Goal: Task Accomplishment & Management: Manage account settings

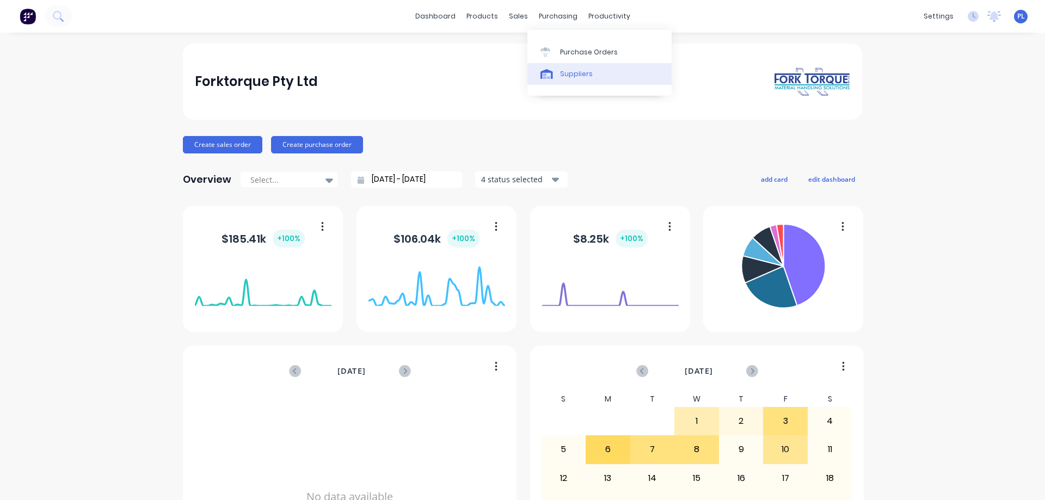
click at [571, 78] on div "Suppliers" at bounding box center [576, 74] width 33 height 10
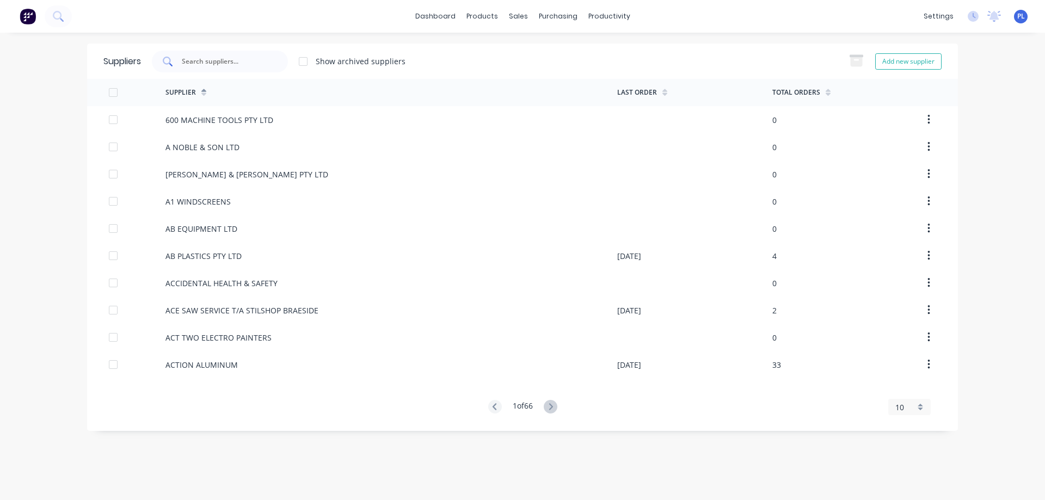
click at [227, 63] on input "text" at bounding box center [226, 61] width 90 height 11
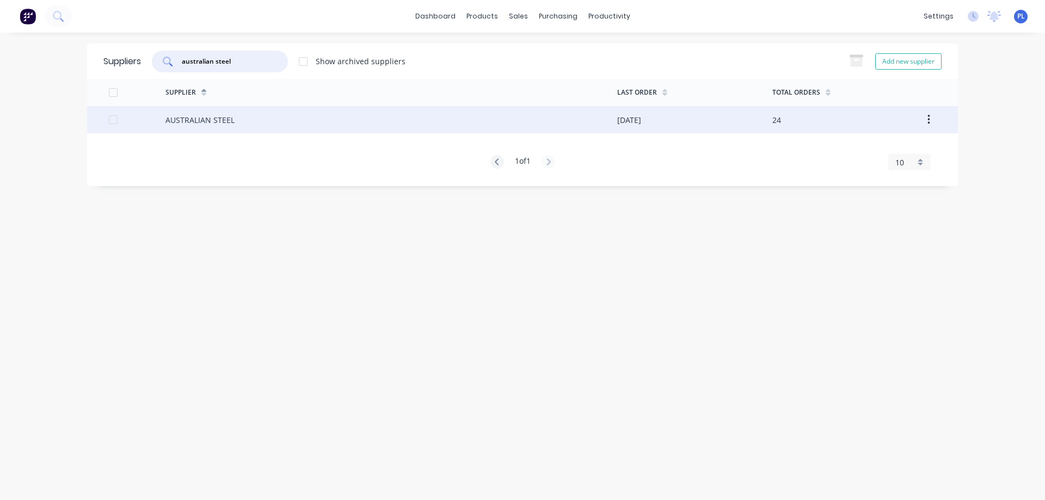
type input "australian steel"
click at [207, 124] on div "AUSTRALIAN STEEL" at bounding box center [199, 119] width 69 height 11
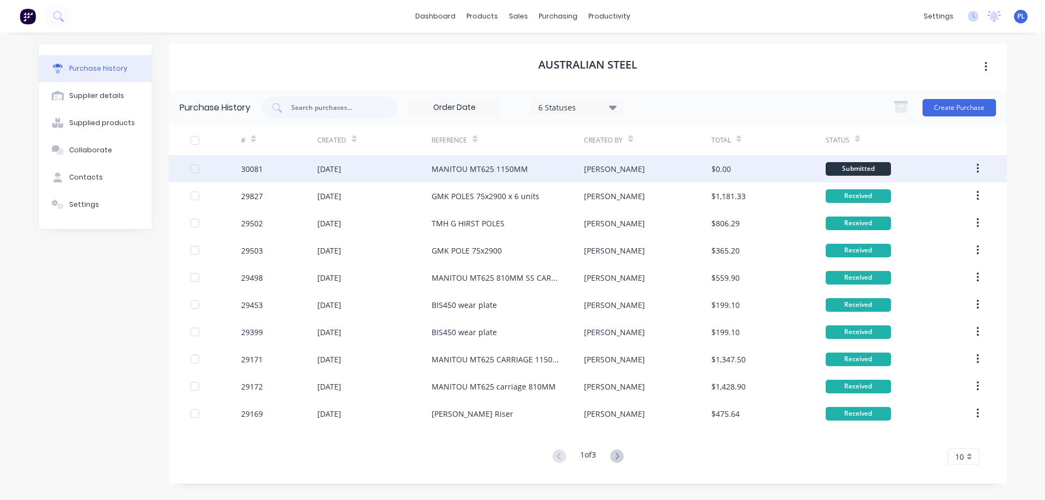
click at [465, 171] on div "MANITOU MT625 1150MM" at bounding box center [479, 168] width 96 height 11
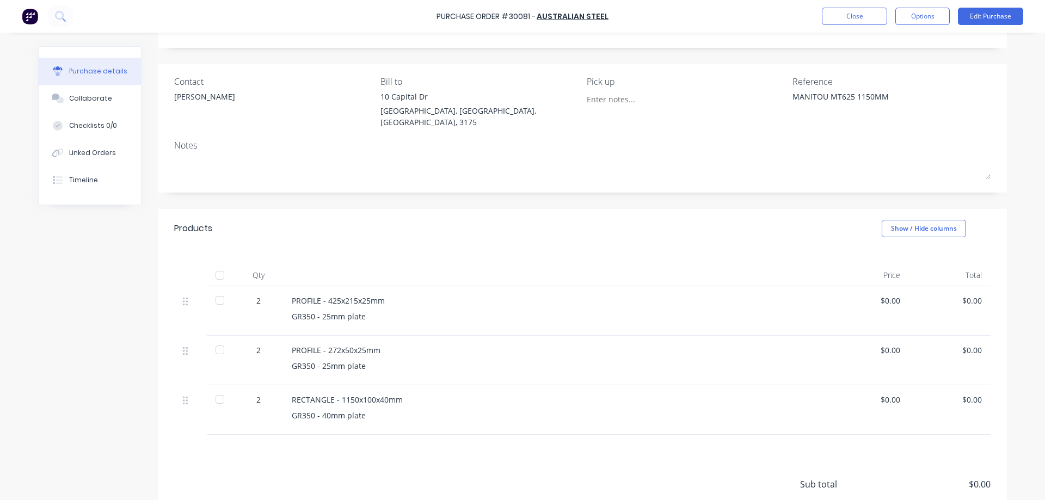
scroll to position [134, 0]
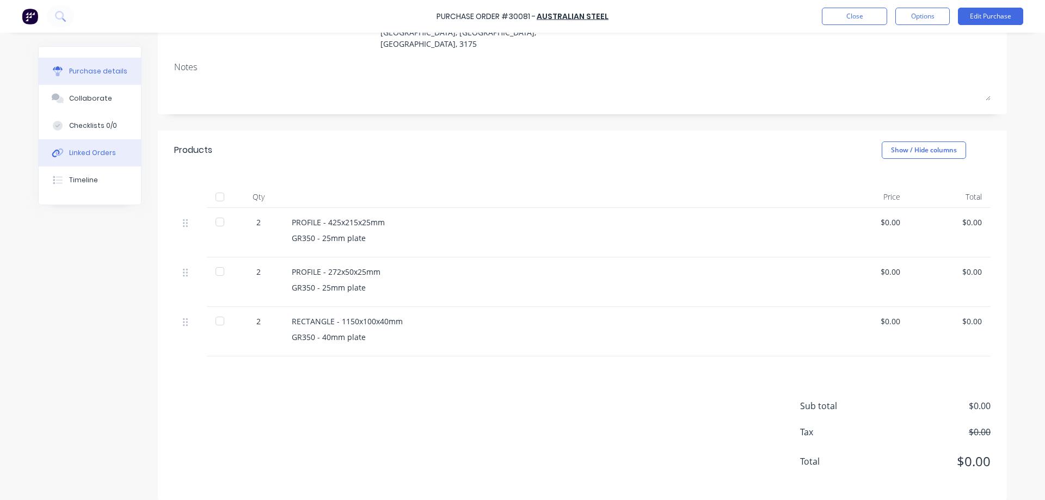
click at [100, 155] on div "Linked Orders" at bounding box center [92, 153] width 47 height 10
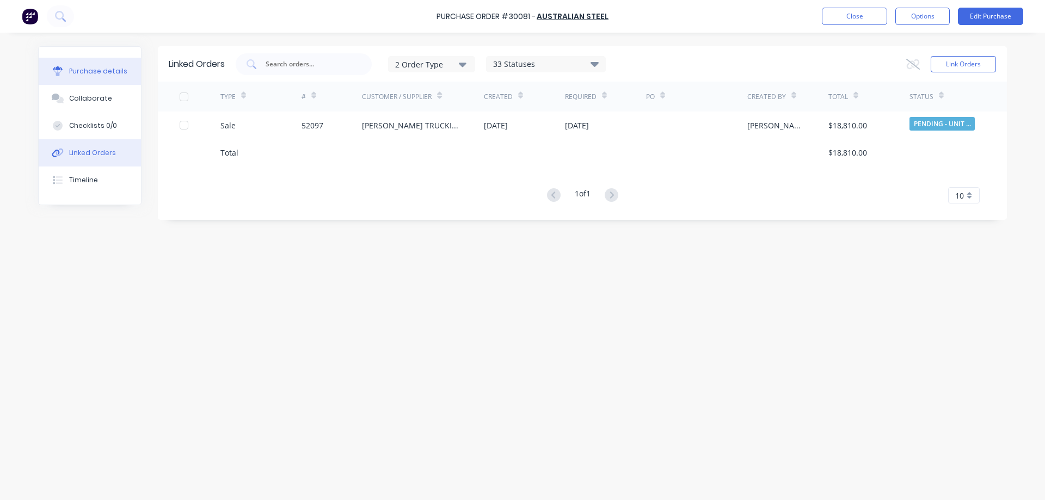
click at [100, 68] on div "Purchase details" at bounding box center [98, 71] width 58 height 10
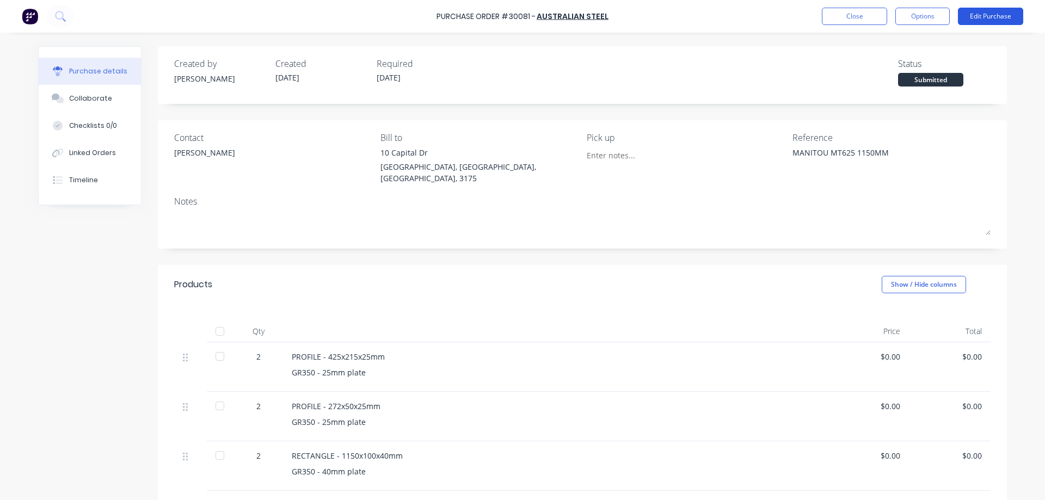
click at [993, 16] on button "Edit Purchase" at bounding box center [990, 16] width 65 height 17
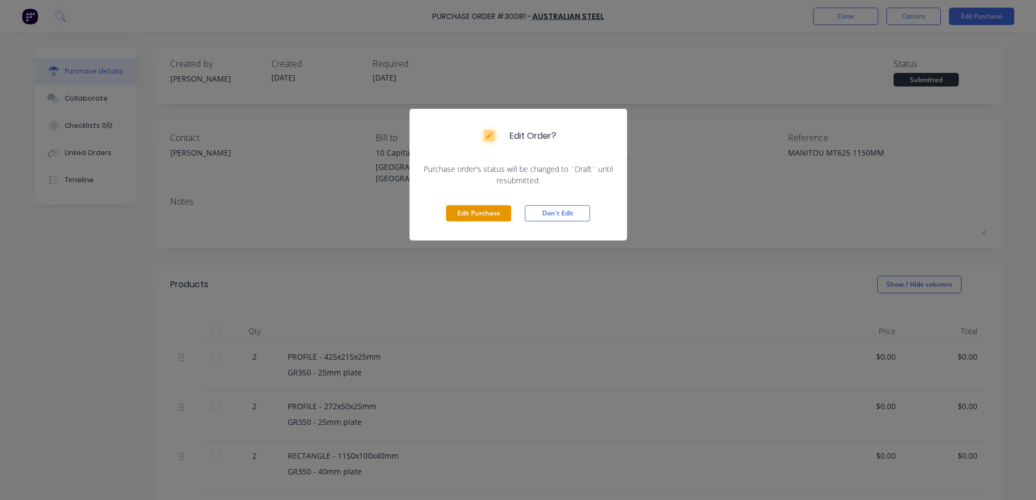
click at [486, 214] on button "Edit Purchase" at bounding box center [478, 213] width 65 height 16
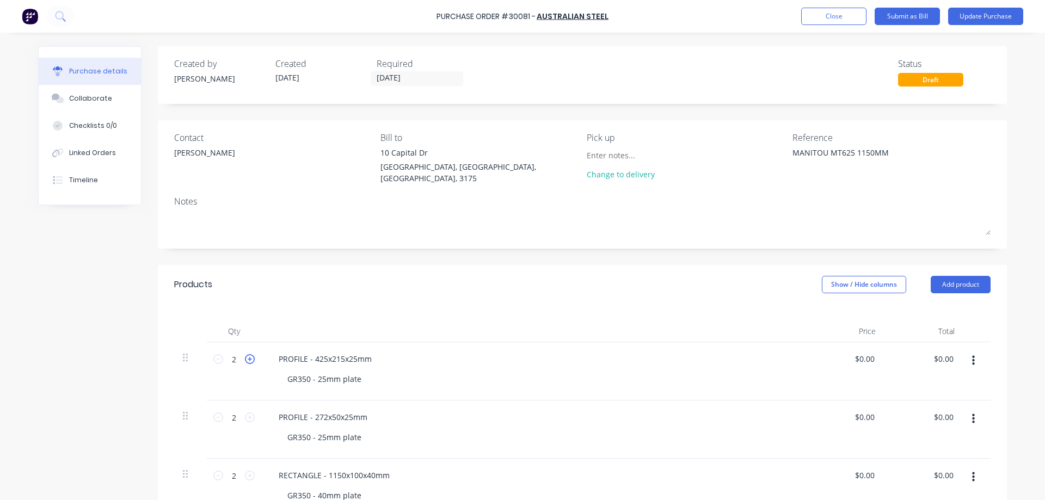
click at [248, 354] on icon at bounding box center [250, 359] width 10 height 10
type textarea "x"
type input "3"
click at [248, 354] on icon at bounding box center [250, 359] width 10 height 10
type textarea "x"
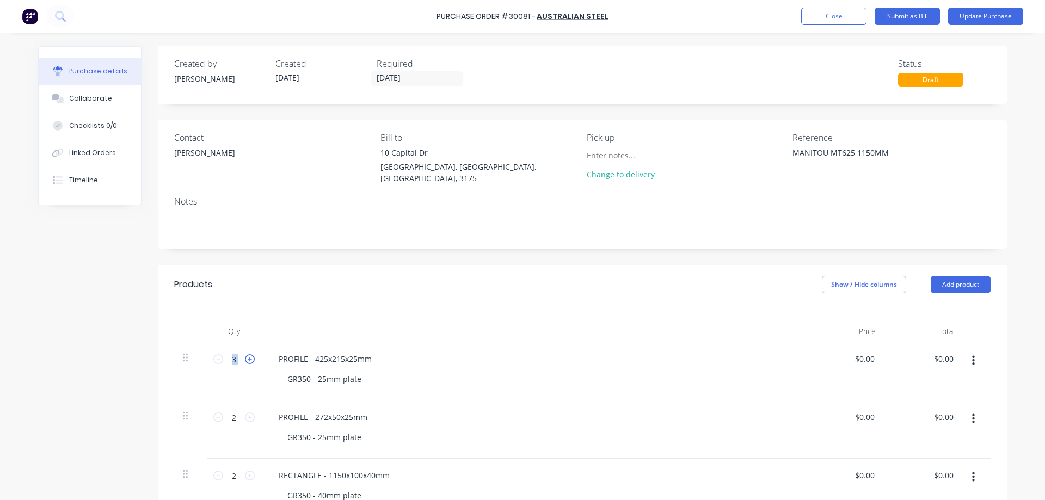
type input "4"
click at [246, 414] on icon at bounding box center [250, 417] width 10 height 10
type textarea "x"
type input "3"
click at [246, 414] on icon at bounding box center [250, 417] width 10 height 10
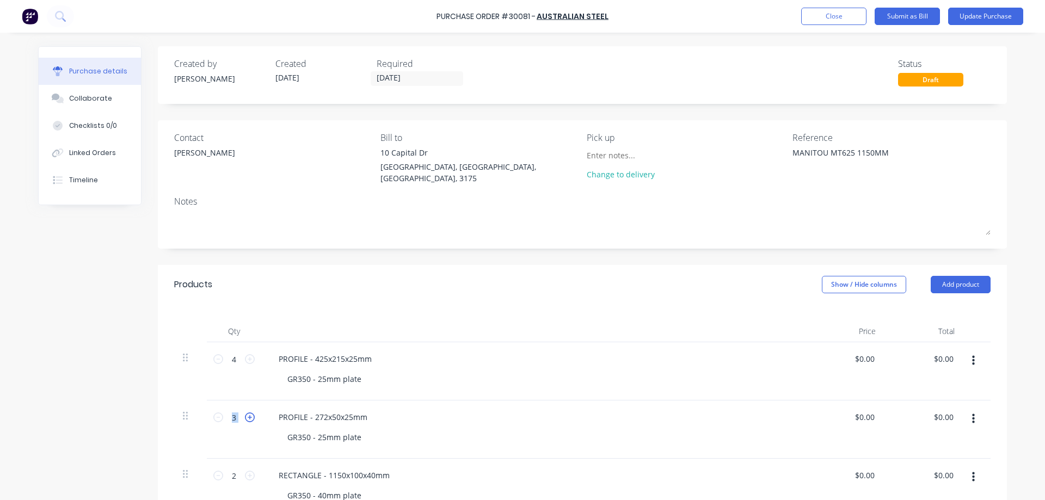
type textarea "x"
type input "4"
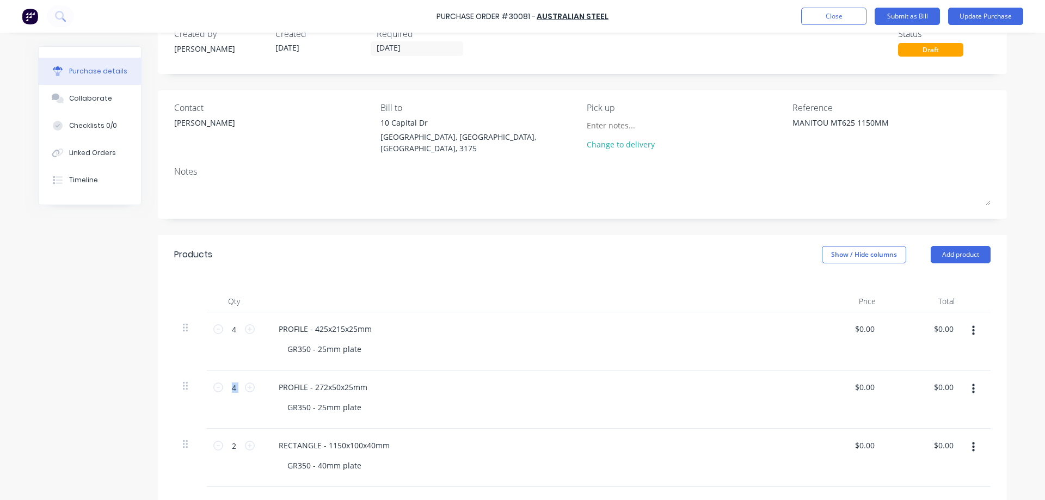
scroll to position [54, 0]
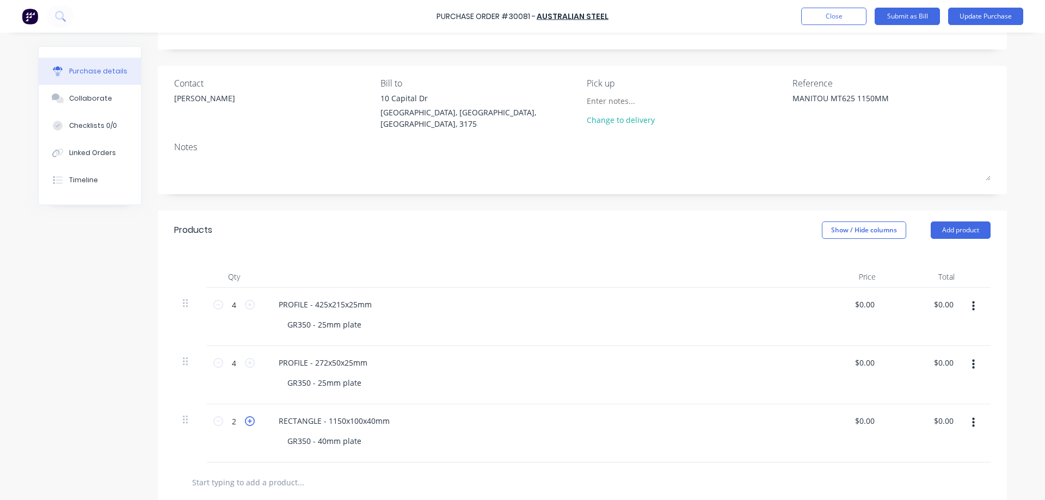
click at [245, 418] on icon at bounding box center [250, 421] width 10 height 10
type textarea "x"
type input "3"
click at [245, 418] on icon at bounding box center [250, 421] width 10 height 10
type textarea "x"
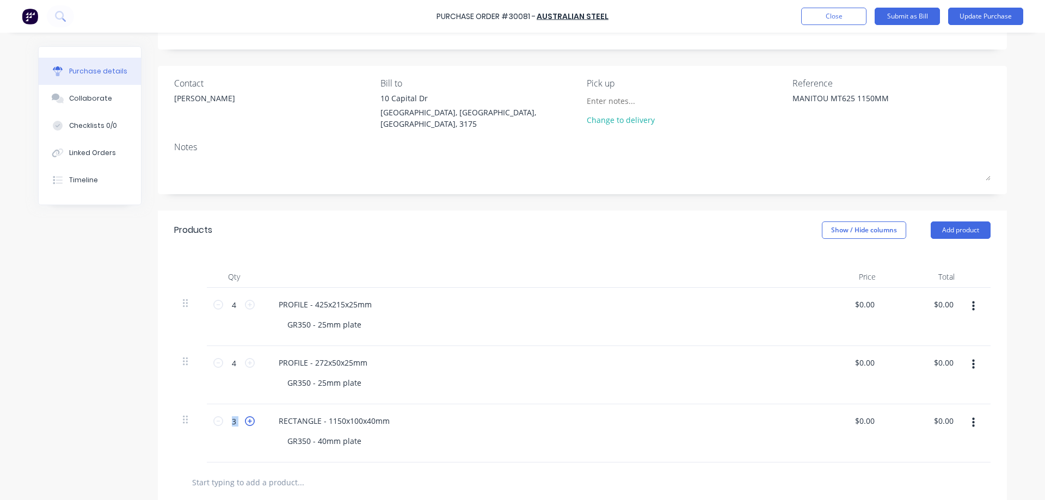
type input "4"
click at [108, 417] on div "Created by [PERSON_NAME] Created [DATE] Required [DATE] Status Draft Contact [P…" at bounding box center [522, 336] width 968 height 689
click at [75, 100] on div "Collaborate" at bounding box center [90, 99] width 43 height 10
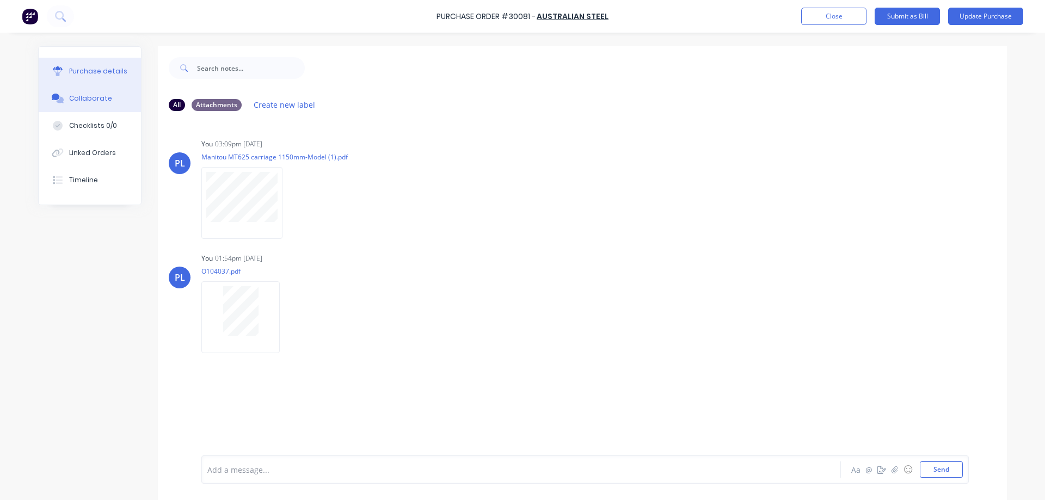
click at [79, 71] on div "Purchase details" at bounding box center [98, 71] width 58 height 10
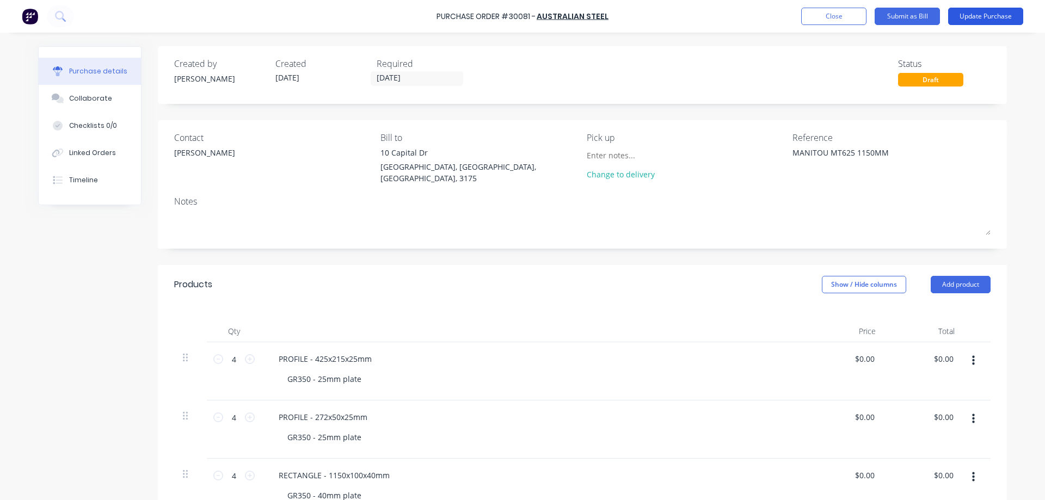
click at [985, 20] on button "Update Purchase" at bounding box center [985, 16] width 75 height 17
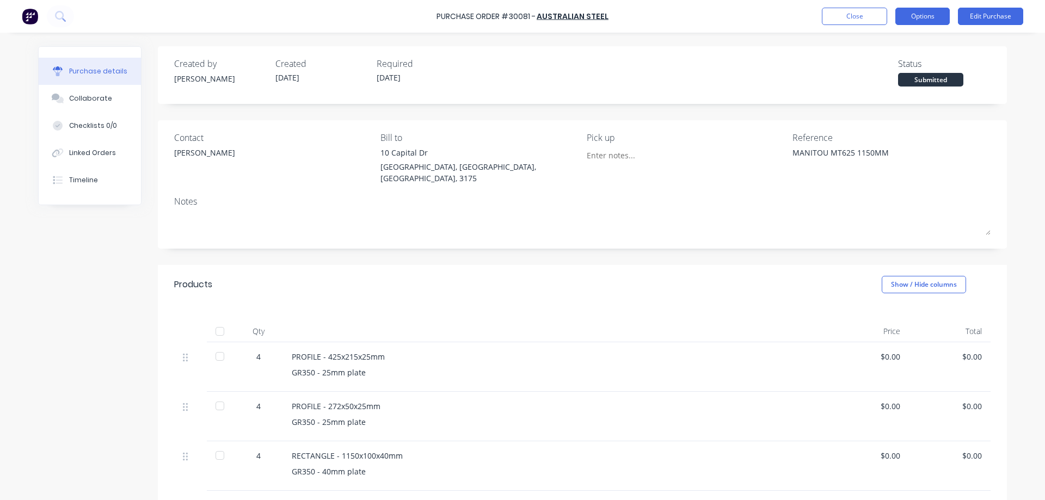
click at [918, 20] on button "Options" at bounding box center [922, 16] width 54 height 17
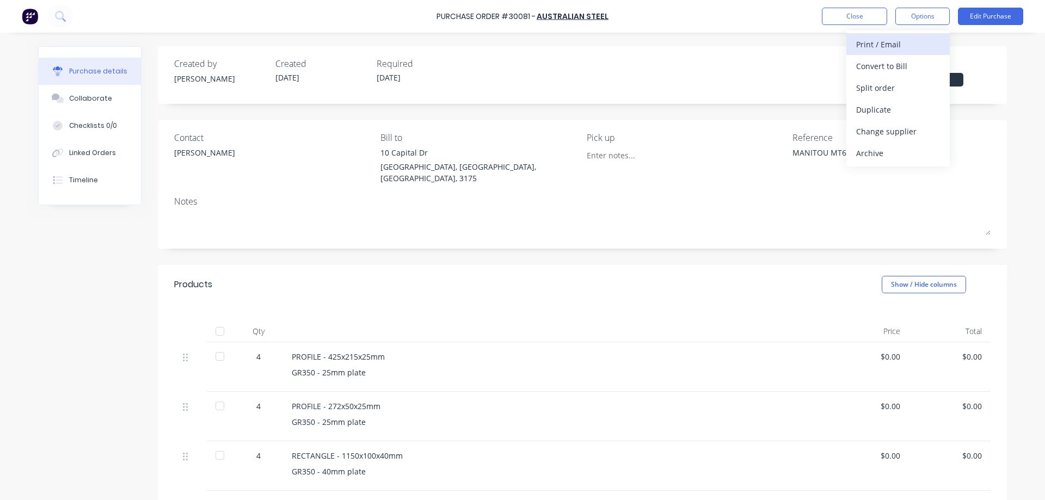
click at [891, 44] on div "Print / Email" at bounding box center [898, 44] width 84 height 16
click at [883, 89] on div "Without pricing" at bounding box center [898, 88] width 84 height 16
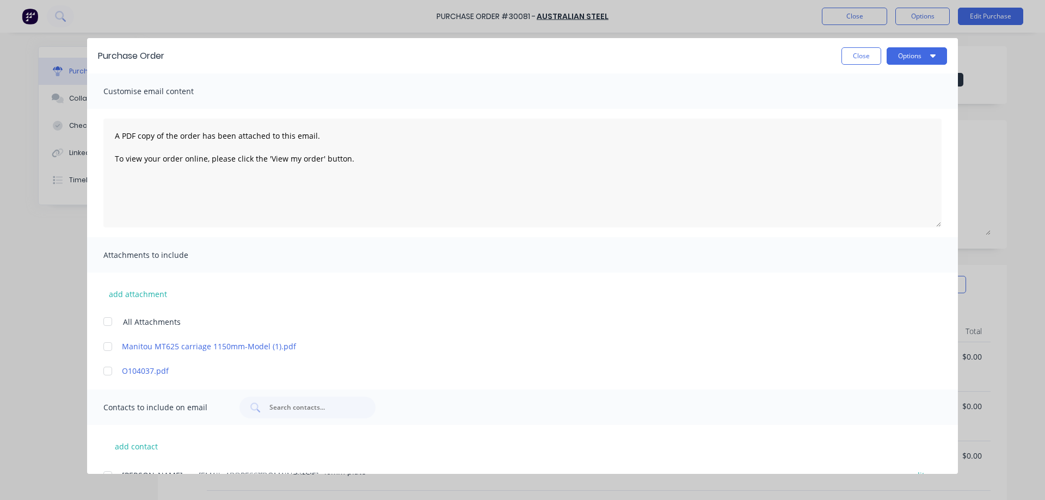
scroll to position [133, 0]
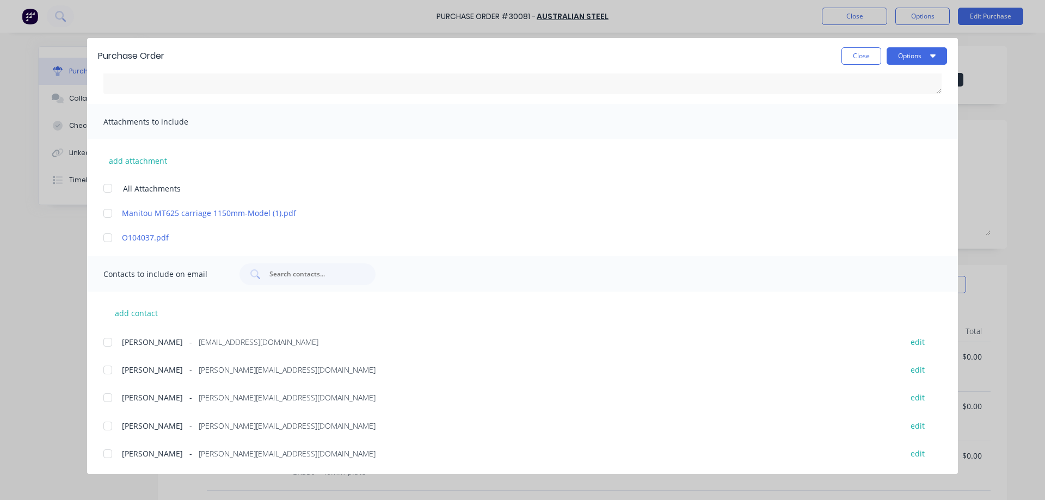
click at [108, 454] on div at bounding box center [108, 454] width 22 height 22
click at [108, 453] on div at bounding box center [108, 454] width 22 height 22
click at [106, 398] on div at bounding box center [108, 398] width 22 height 22
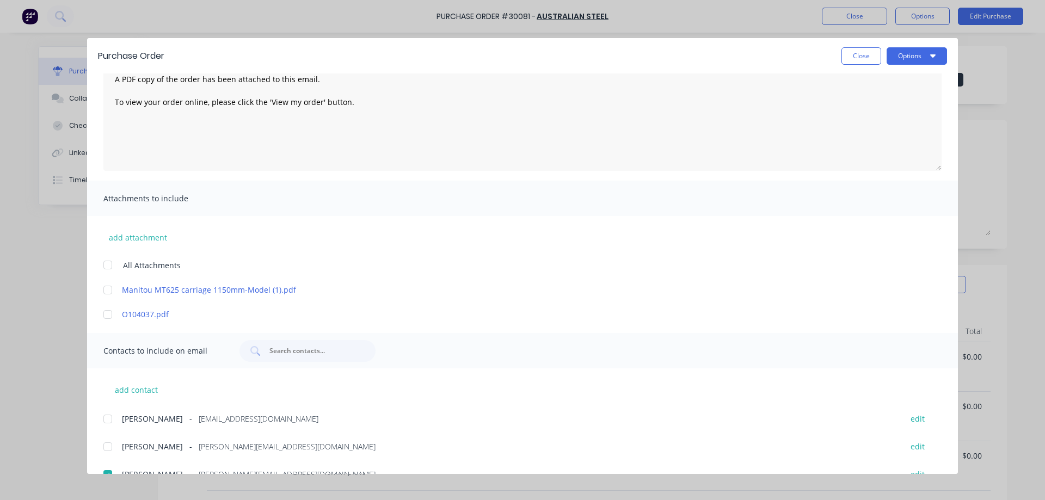
scroll to position [0, 0]
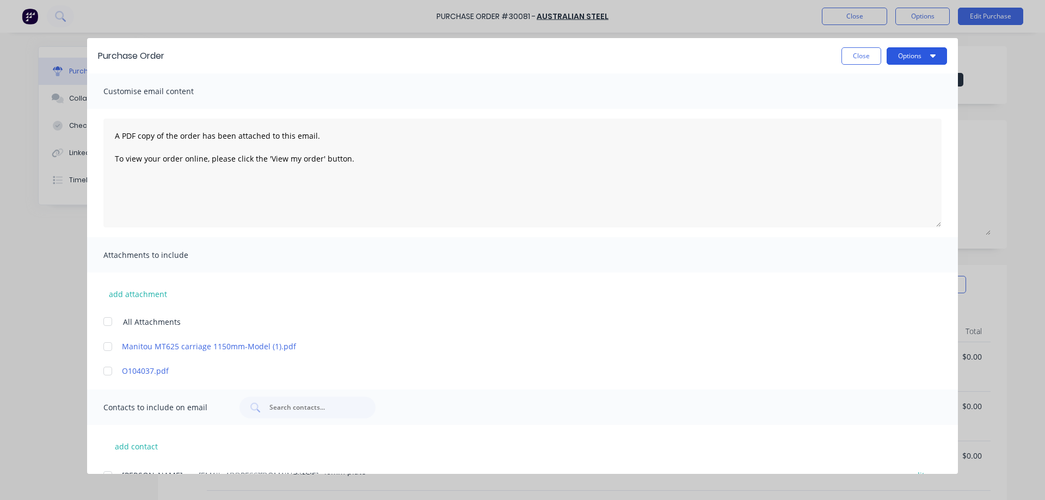
click at [901, 52] on button "Options" at bounding box center [916, 55] width 60 height 17
click at [871, 128] on div "Email" at bounding box center [895, 127] width 84 height 16
click at [919, 55] on button "Options" at bounding box center [916, 55] width 60 height 17
click at [869, 129] on div "Email" at bounding box center [895, 127] width 84 height 16
click at [867, 59] on button "Close" at bounding box center [861, 55] width 40 height 17
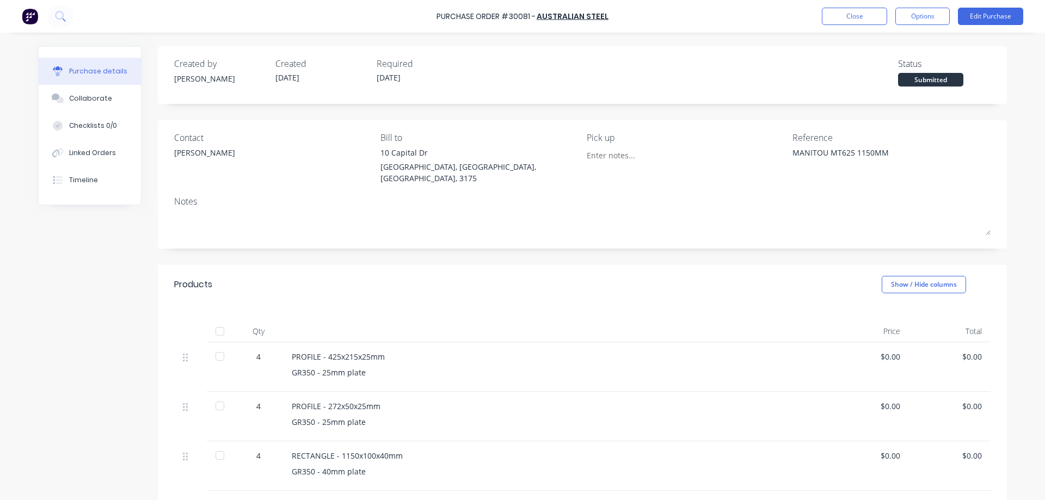
type textarea "x"
click at [841, 14] on button "Close" at bounding box center [854, 16] width 65 height 17
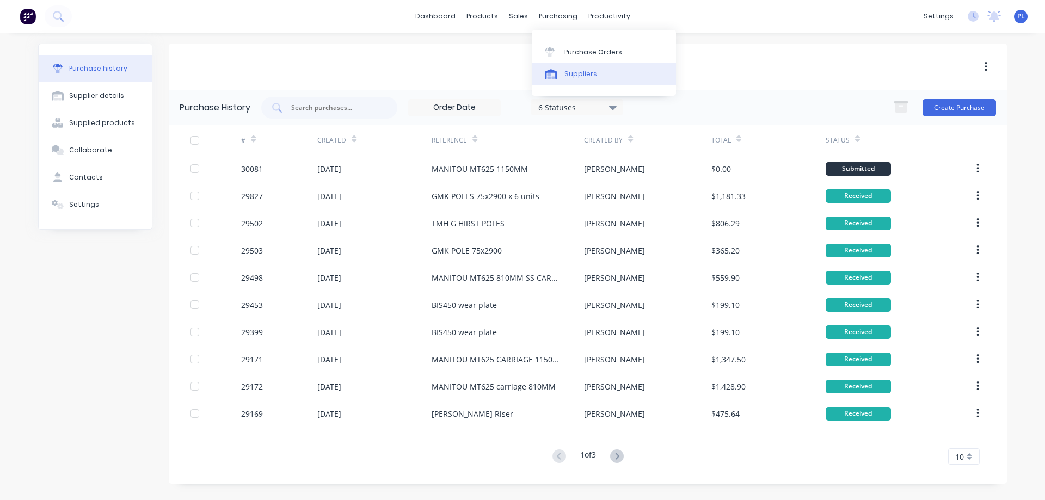
click at [581, 70] on div "Suppliers" at bounding box center [580, 74] width 33 height 10
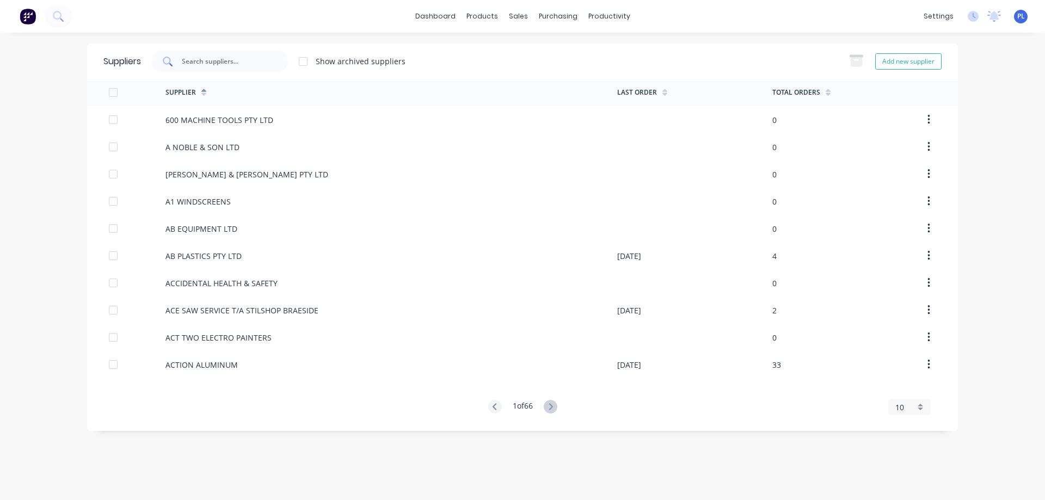
click at [232, 63] on input "text" at bounding box center [226, 61] width 90 height 11
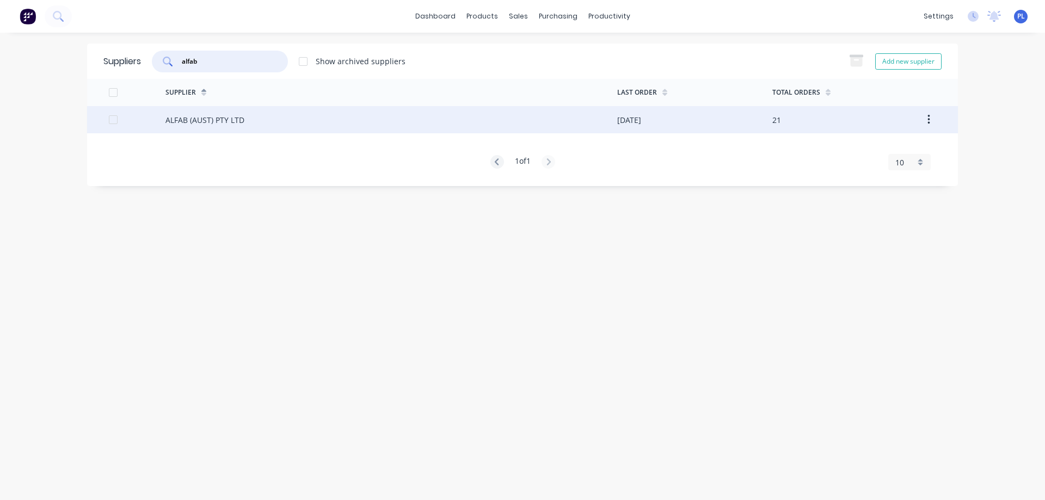
type input "alfab"
click at [201, 116] on div "ALFAB (AUST) PTY LTD" at bounding box center [204, 119] width 79 height 11
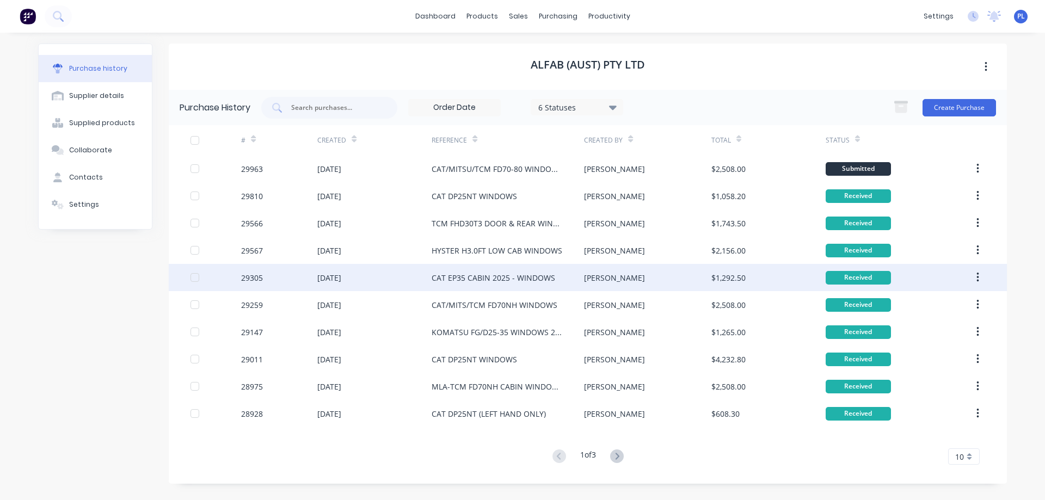
click at [505, 282] on div "CAT EP35 CABIN 2025 - WINDOWS" at bounding box center [493, 277] width 124 height 11
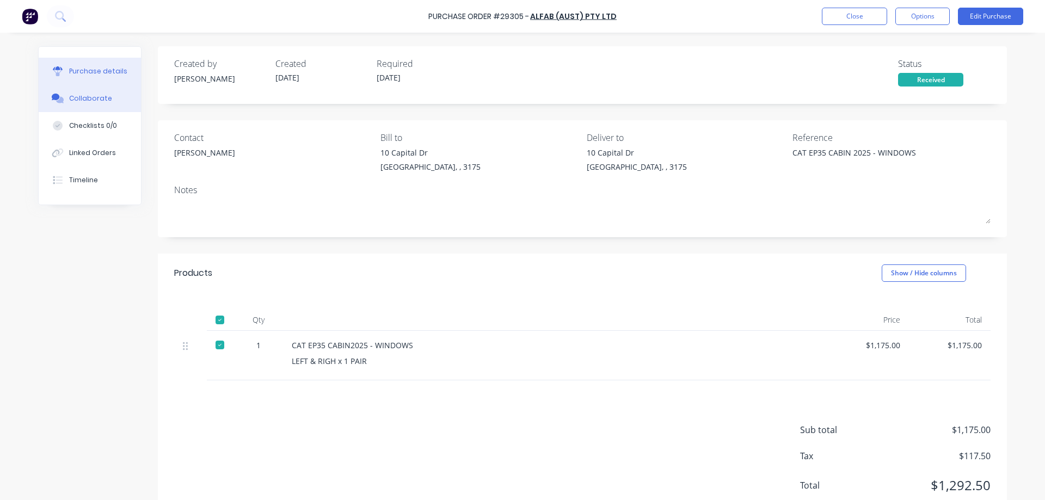
click at [89, 96] on div "Collaborate" at bounding box center [90, 99] width 43 height 10
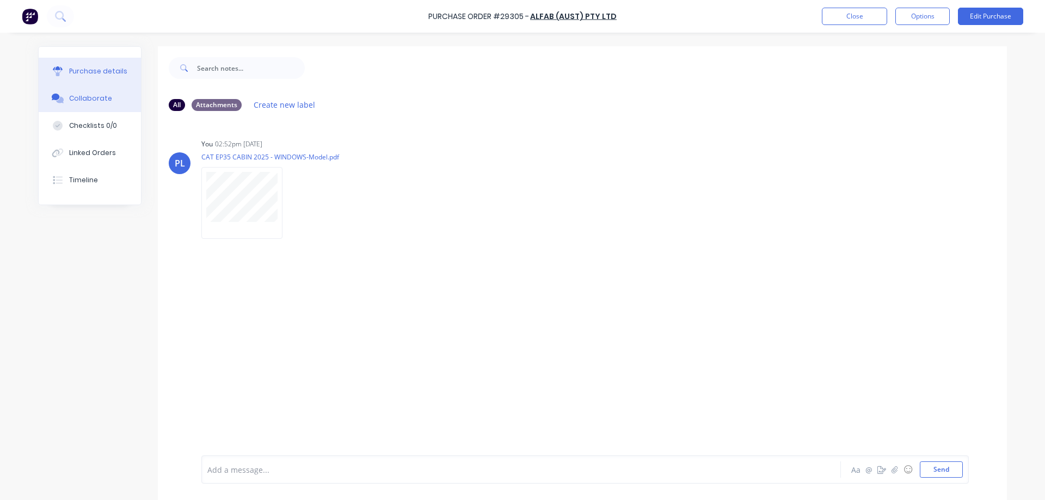
click at [90, 72] on div "Purchase details" at bounding box center [98, 71] width 58 height 10
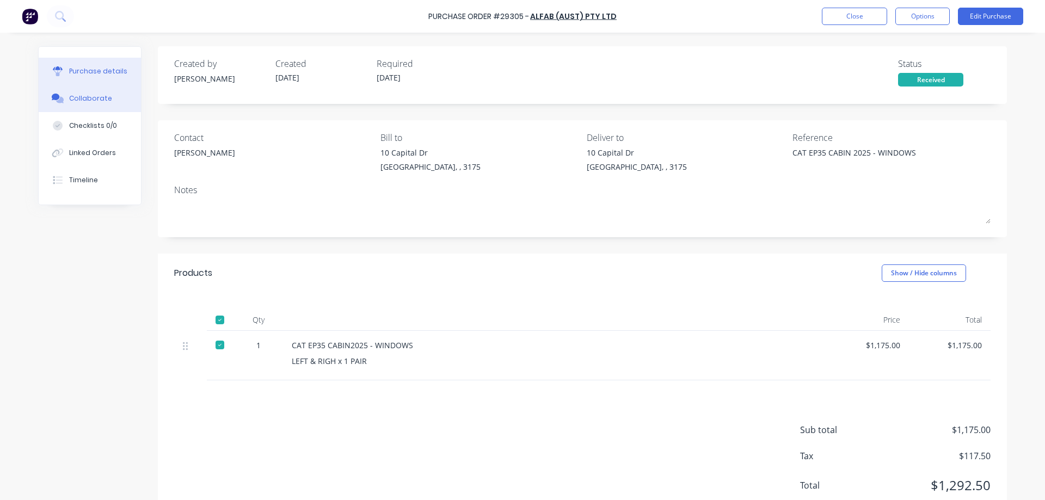
click at [98, 96] on div "Collaborate" at bounding box center [90, 99] width 43 height 10
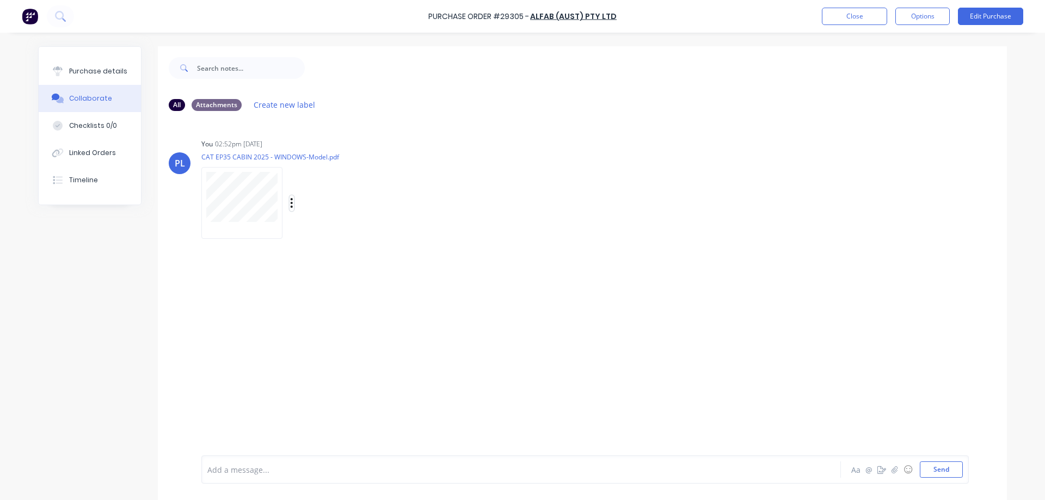
click at [290, 201] on icon "button" at bounding box center [291, 203] width 3 height 13
click at [78, 72] on div "Purchase details" at bounding box center [98, 71] width 58 height 10
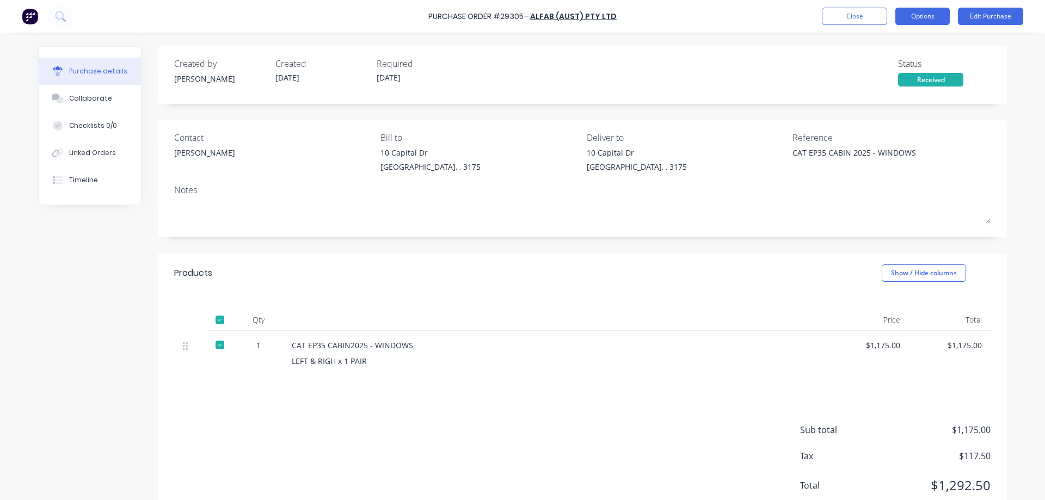
click at [917, 17] on button "Options" at bounding box center [922, 16] width 54 height 17
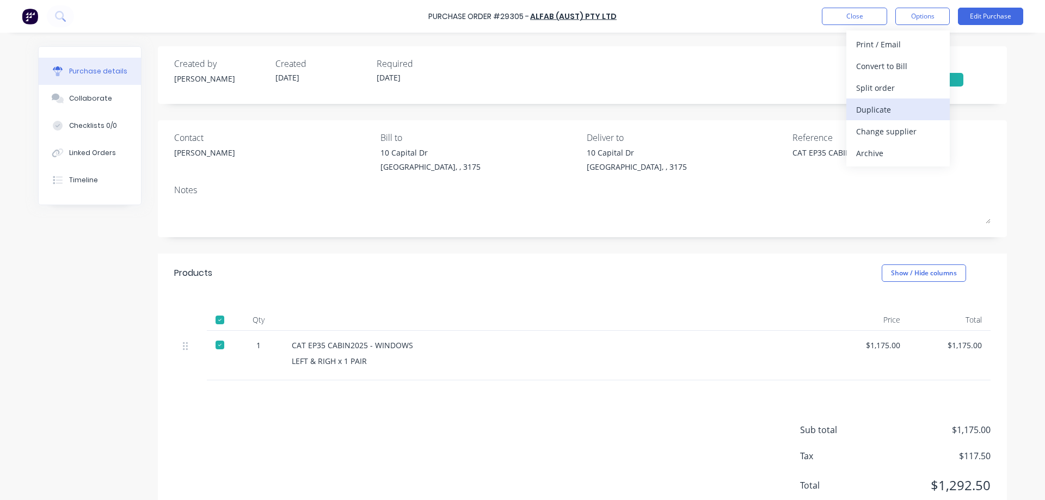
click at [888, 110] on div "Duplicate" at bounding box center [898, 110] width 84 height 16
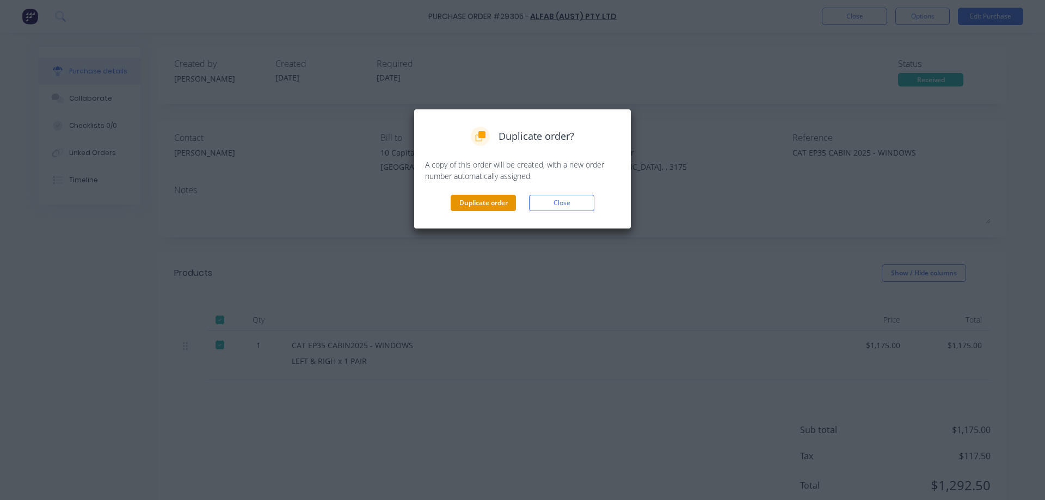
click at [473, 204] on button "Duplicate order" at bounding box center [482, 203] width 65 height 16
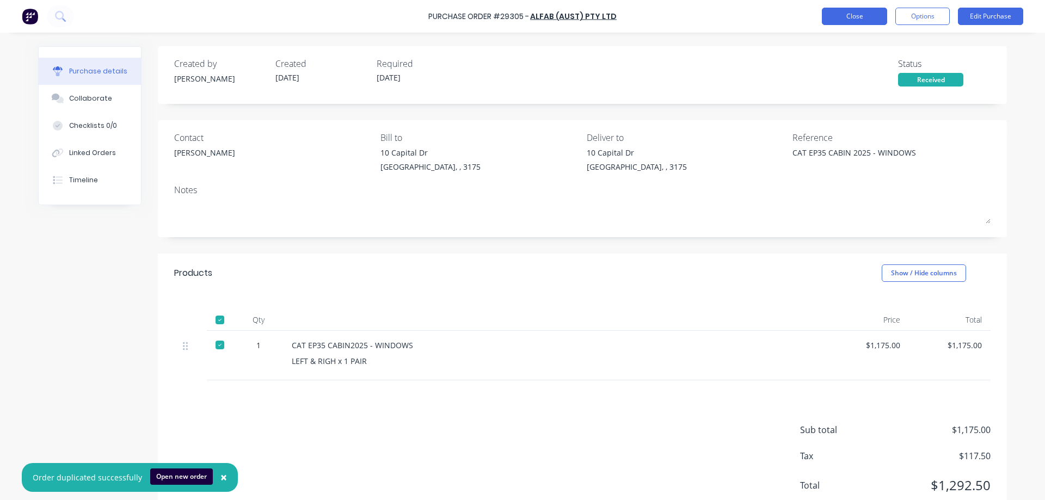
click at [859, 15] on button "Close" at bounding box center [854, 16] width 65 height 17
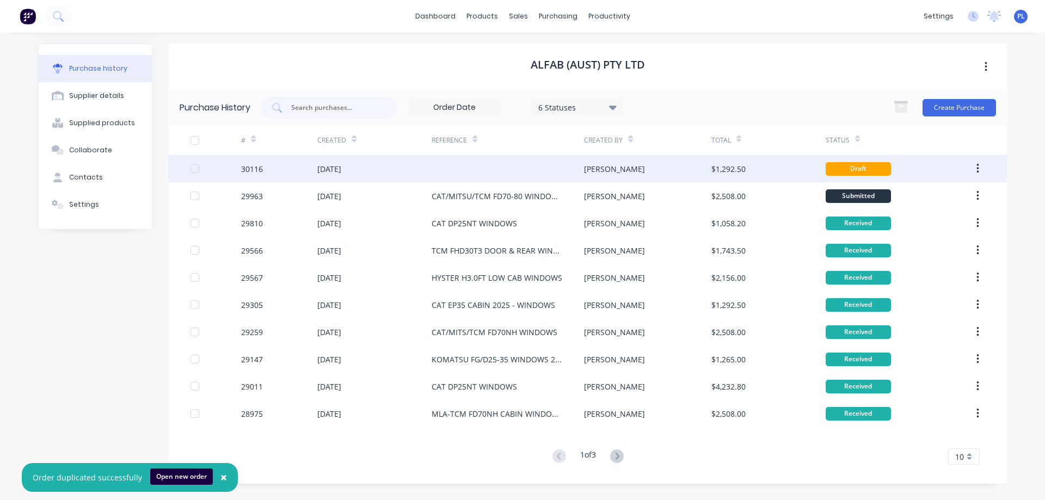
click at [510, 175] on div at bounding box center [507, 168] width 152 height 27
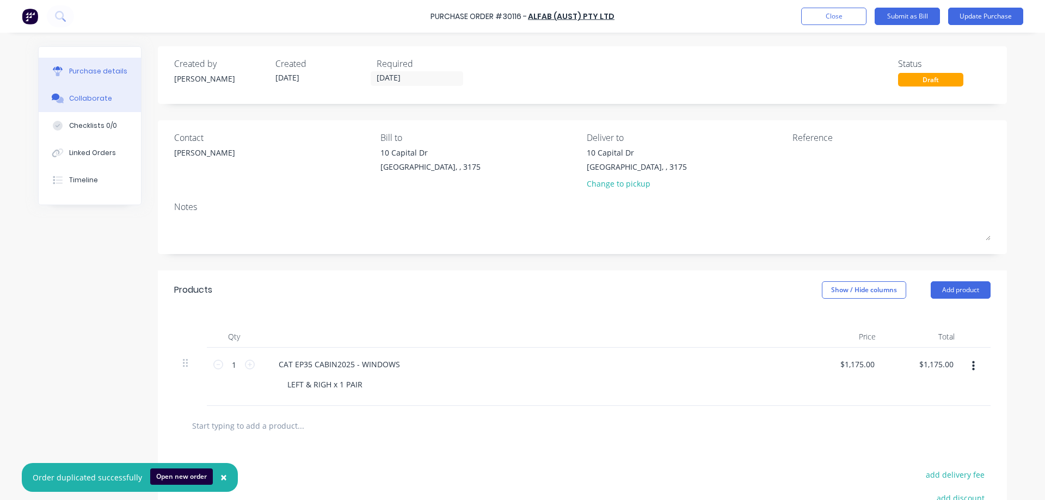
click at [91, 100] on div "Collaborate" at bounding box center [90, 99] width 43 height 10
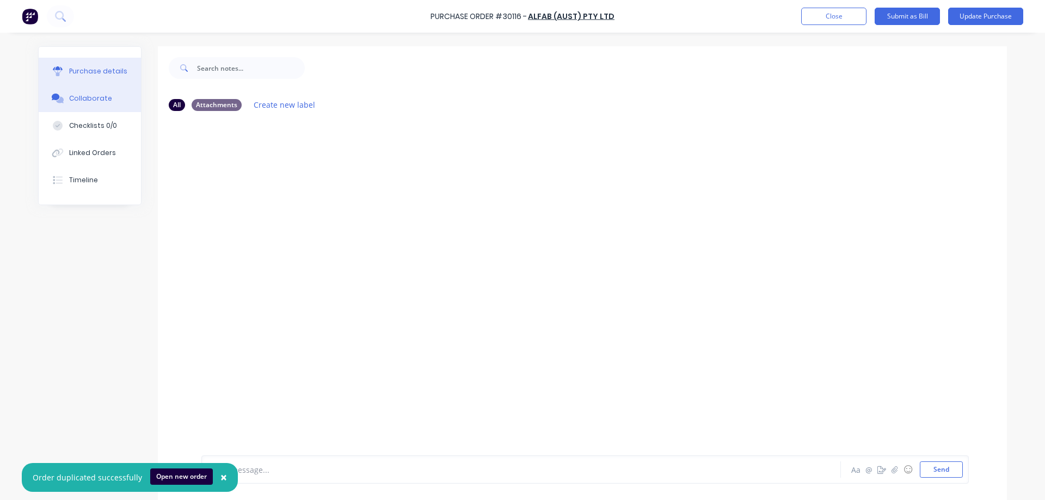
click at [84, 72] on div "Purchase details" at bounding box center [98, 71] width 58 height 10
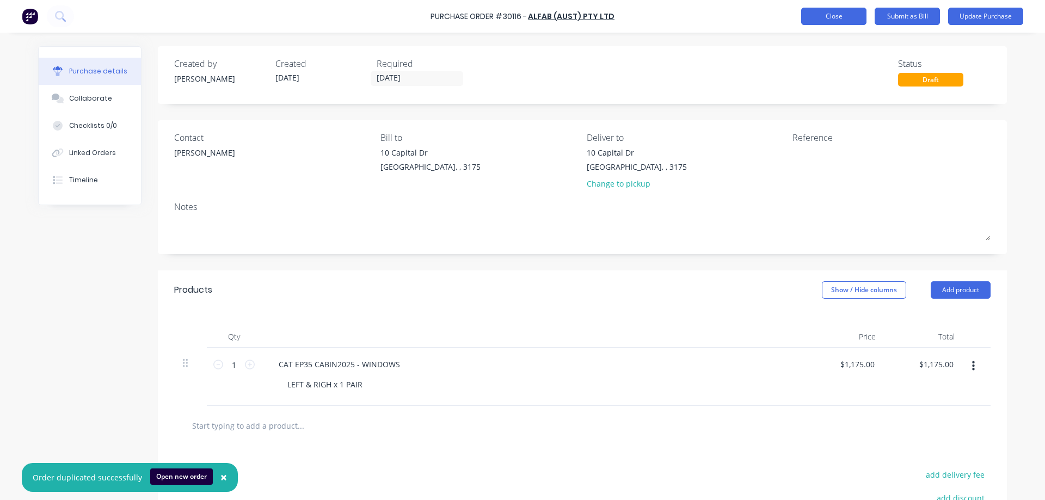
click at [836, 20] on button "Close" at bounding box center [833, 16] width 65 height 17
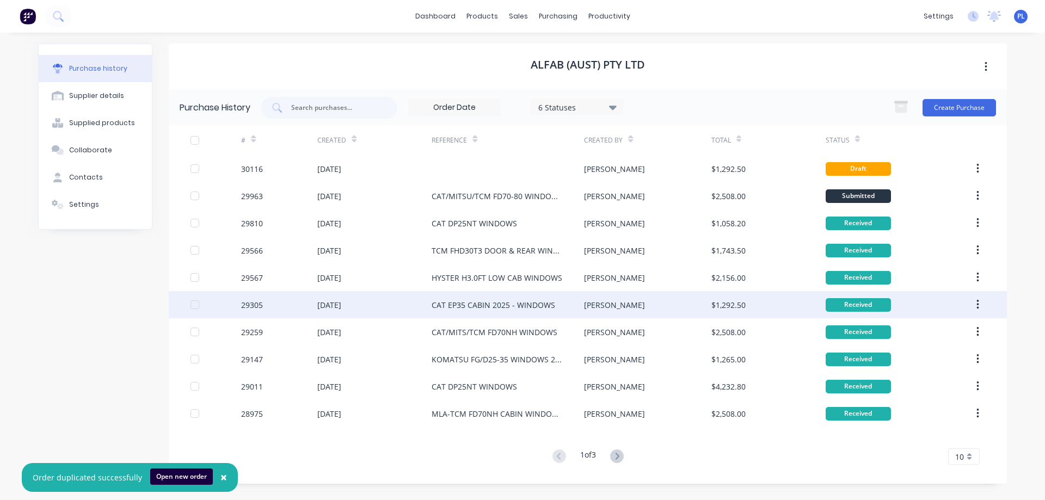
click at [480, 309] on div "CAT EP35 CABIN 2025 - WINDOWS" at bounding box center [493, 304] width 124 height 11
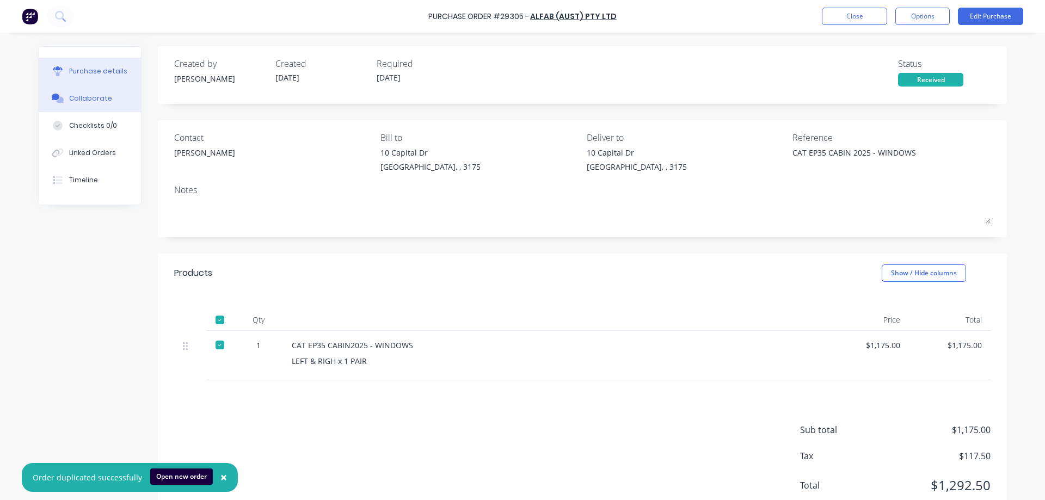
click at [79, 100] on div "Collaborate" at bounding box center [90, 99] width 43 height 10
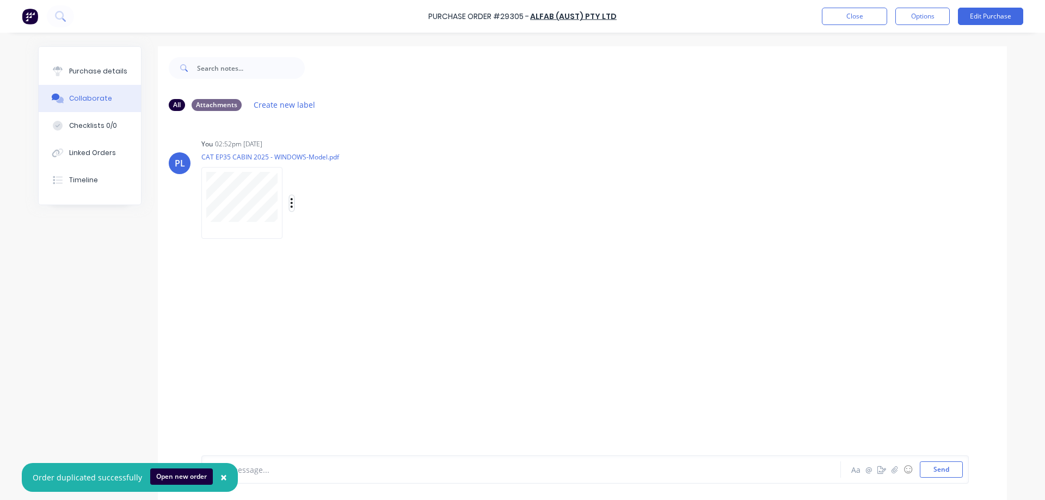
click at [289, 205] on button "button" at bounding box center [291, 203] width 4 height 16
click at [333, 234] on button "Download" at bounding box center [363, 232] width 122 height 24
click at [75, 71] on div "Purchase details" at bounding box center [98, 71] width 58 height 10
type textarea "x"
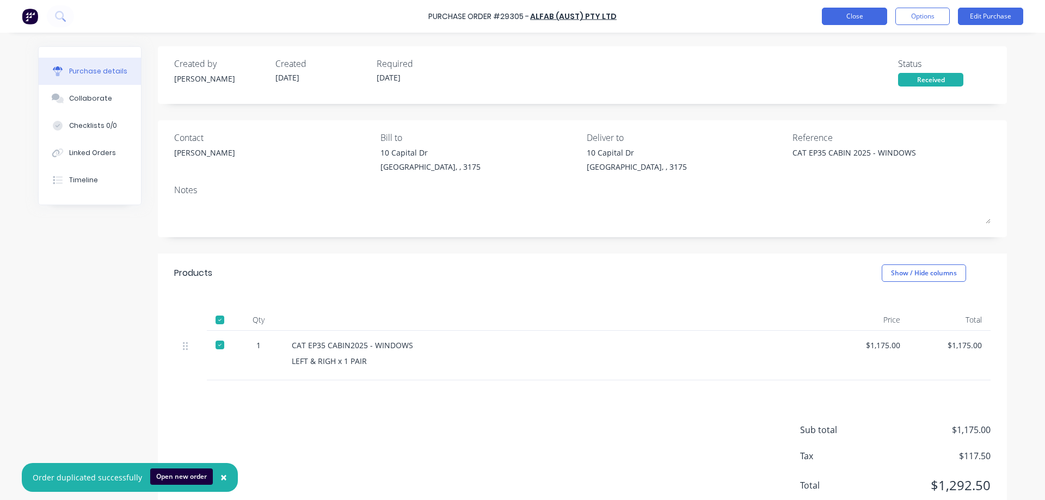
click at [845, 18] on button "Close" at bounding box center [854, 16] width 65 height 17
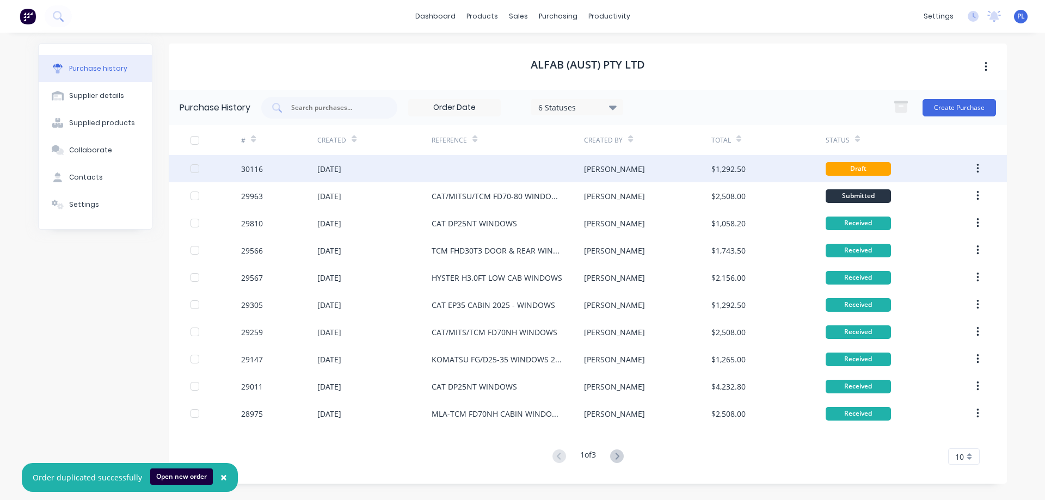
click at [552, 170] on div at bounding box center [507, 168] width 152 height 27
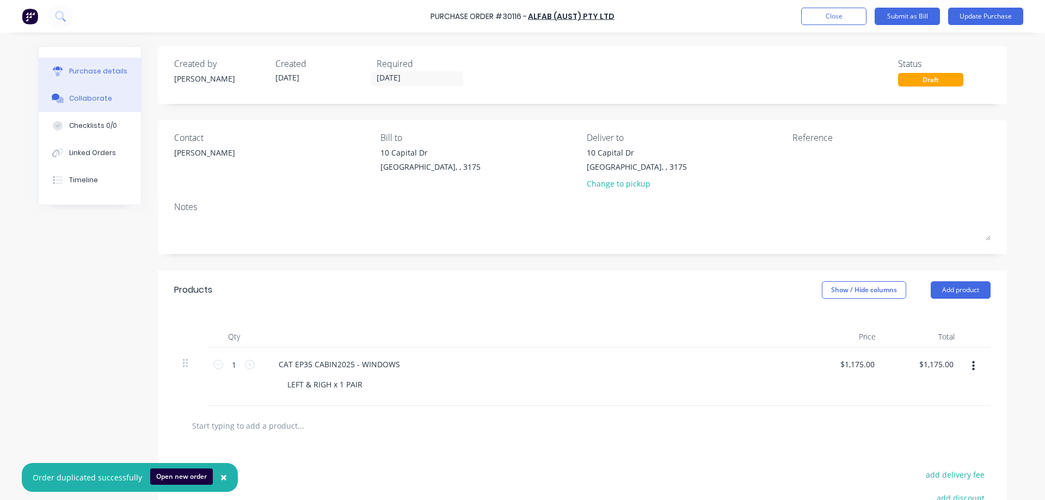
click at [97, 99] on div "Collaborate" at bounding box center [90, 99] width 43 height 10
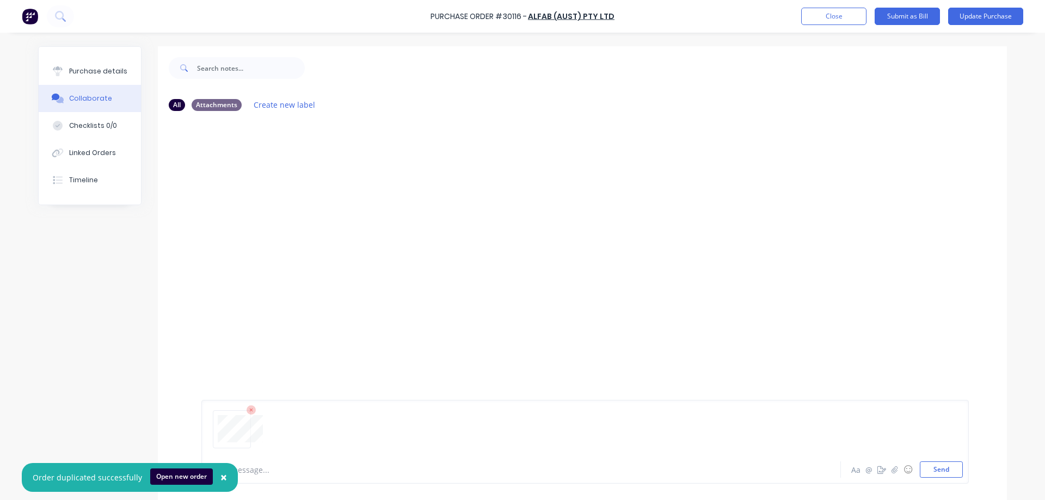
scroll to position [83, 0]
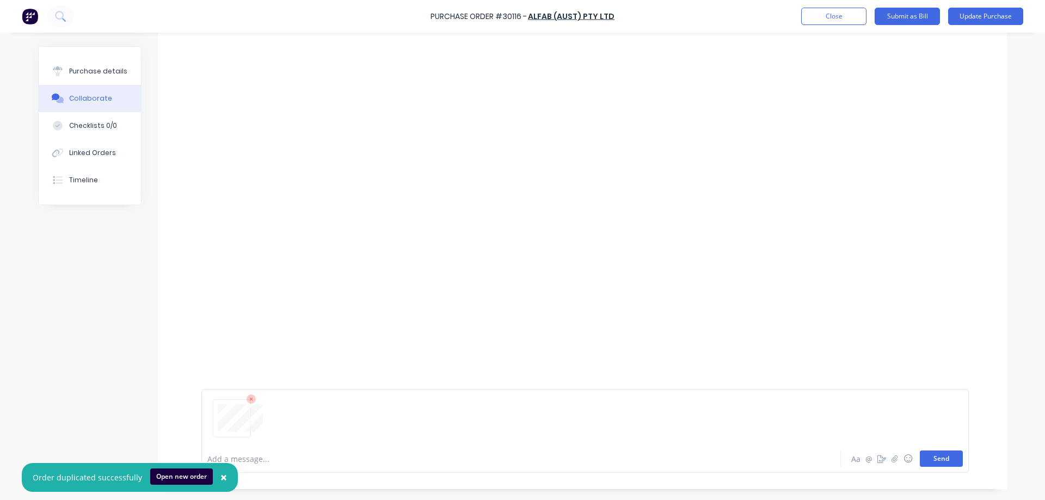
click at [930, 458] on button "Send" at bounding box center [940, 458] width 43 height 16
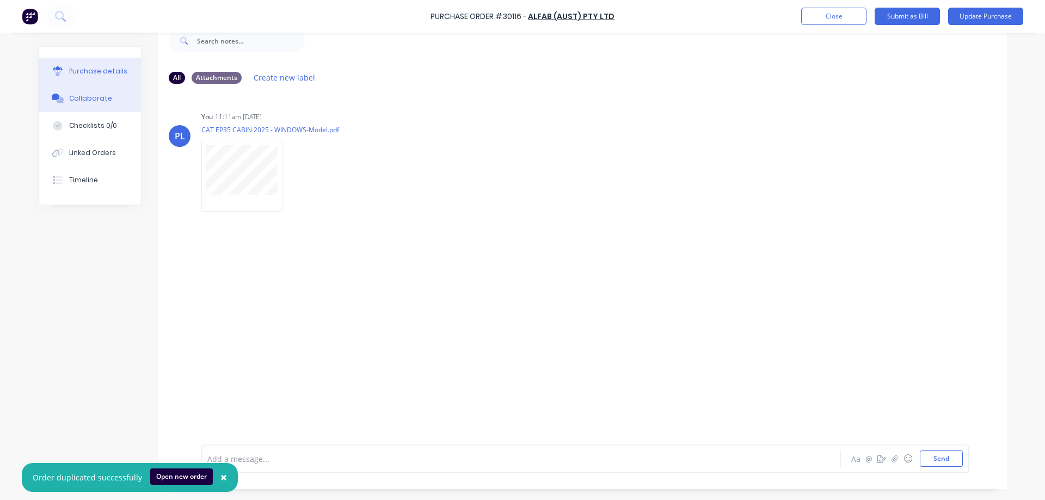
drag, startPoint x: 96, startPoint y: 69, endPoint x: 104, endPoint y: 84, distance: 16.5
click at [96, 69] on div "Purchase details" at bounding box center [98, 71] width 58 height 10
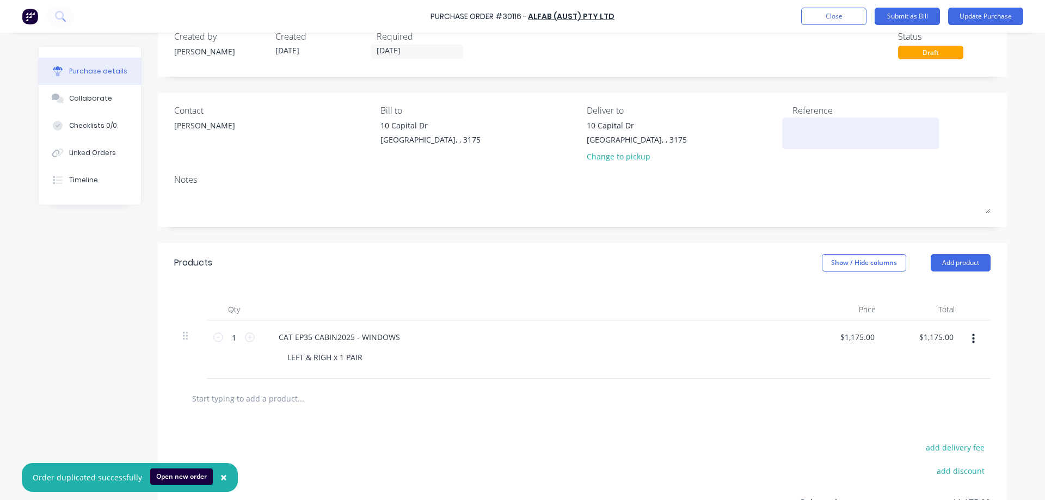
click at [800, 134] on textarea at bounding box center [860, 132] width 136 height 24
type textarea "CAT EP25-35 WINDOWS"
type textarea "x"
type textarea "CAT EP25-35 WINDOWS"
click at [77, 359] on div "Created by [PERSON_NAME] Created [DATE] Required [DATE] Status Draft Contact [P…" at bounding box center [522, 308] width 968 height 578
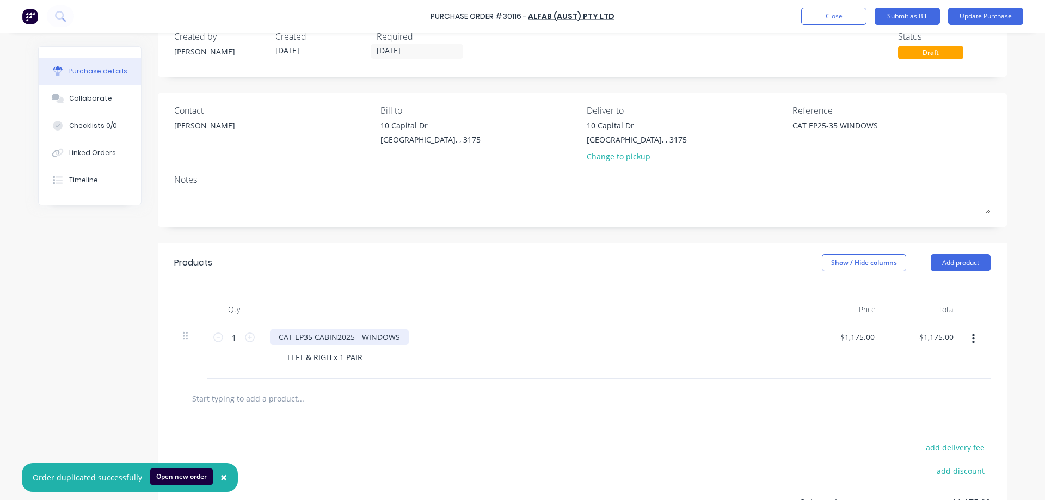
click at [292, 338] on div "CAT EP35 CABIN2025 - WINDOWS" at bounding box center [339, 337] width 139 height 16
type textarea "x"
click at [297, 336] on div "CAT EP35 CABIN2025 - WINDOWS" at bounding box center [339, 337] width 139 height 16
click at [407, 336] on div "CAT EP25-35 CABIN2025 - WINDOWS" at bounding box center [345, 337] width 150 height 16
drag, startPoint x: 360, startPoint y: 337, endPoint x: 390, endPoint y: 329, distance: 31.2
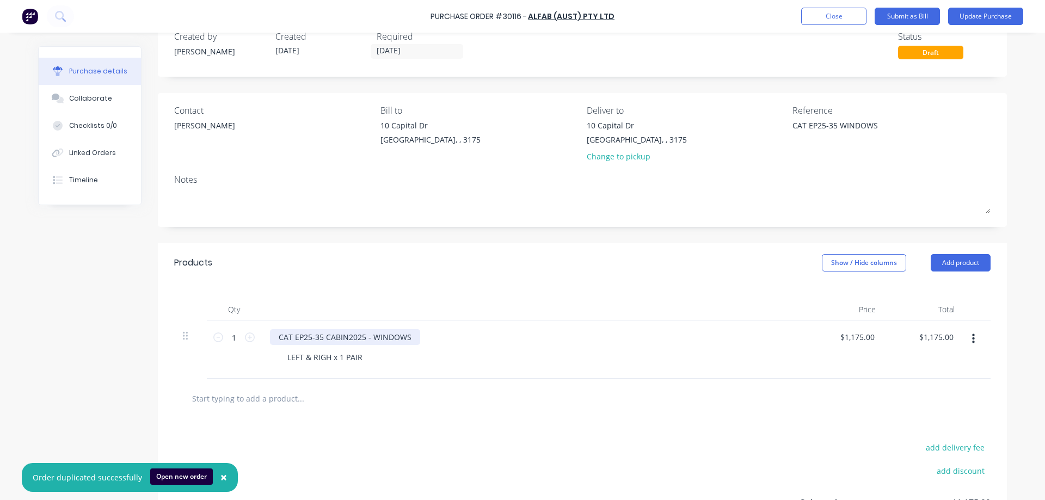
click at [359, 337] on div "CAT EP25-35 CABIN2025 - WINDOWS" at bounding box center [345, 337] width 150 height 16
click at [112, 371] on div "Created by [PERSON_NAME] Created [DATE] Required [DATE] Status Draft Contact [P…" at bounding box center [522, 308] width 968 height 578
click at [83, 97] on div "Collaborate" at bounding box center [90, 99] width 43 height 10
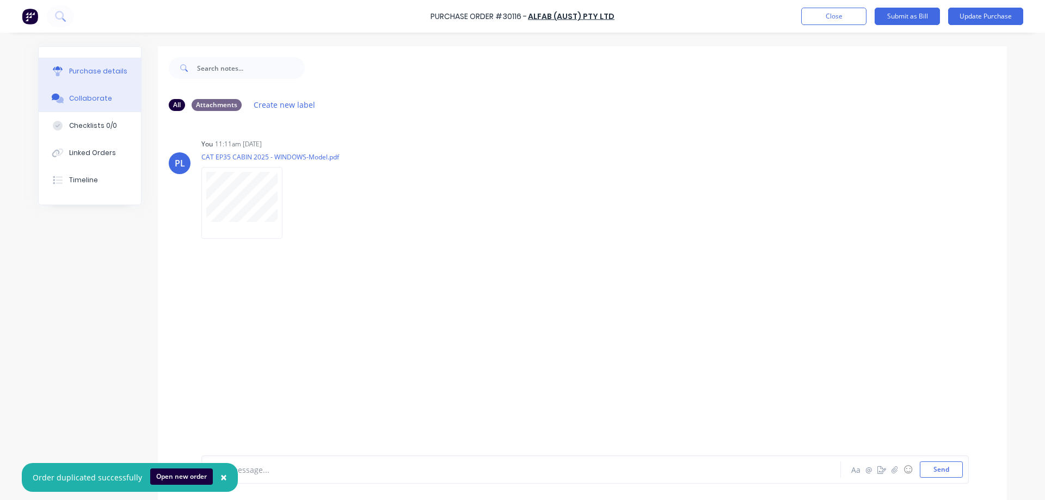
click at [92, 72] on div "Purchase details" at bounding box center [98, 71] width 58 height 10
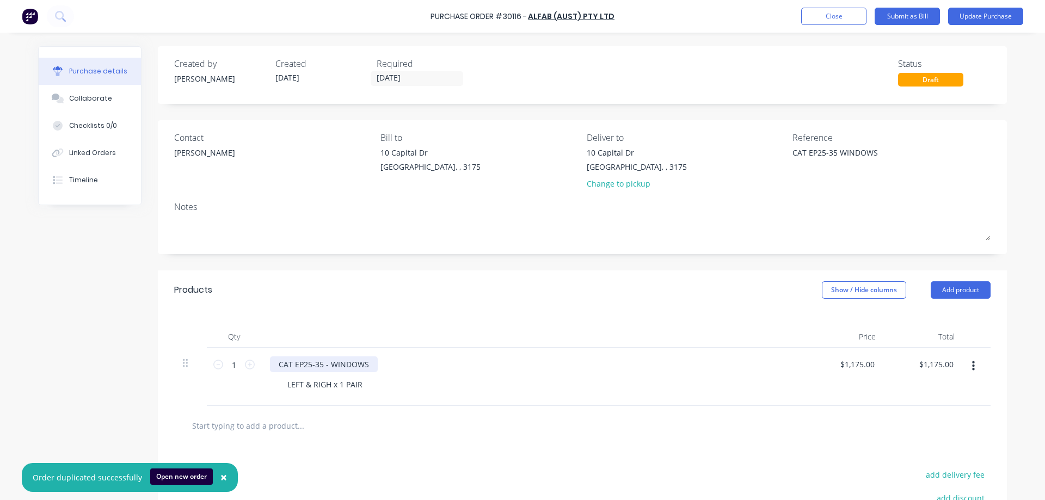
type textarea "x"
click at [323, 363] on div "CAT EP25-35 - WINDOWS" at bounding box center [324, 364] width 108 height 16
click at [106, 379] on div "Created by [PERSON_NAME] Created [DATE] Required [DATE] Status Draft Contact [P…" at bounding box center [522, 335] width 968 height 578
click at [76, 92] on button "Collaborate" at bounding box center [90, 98] width 102 height 27
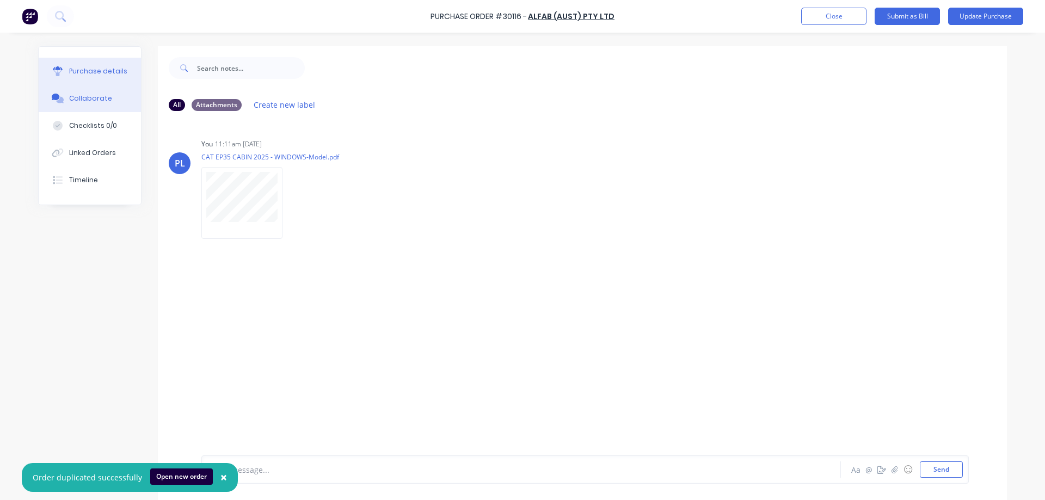
click at [72, 67] on div "Purchase details" at bounding box center [98, 71] width 58 height 10
type textarea "x"
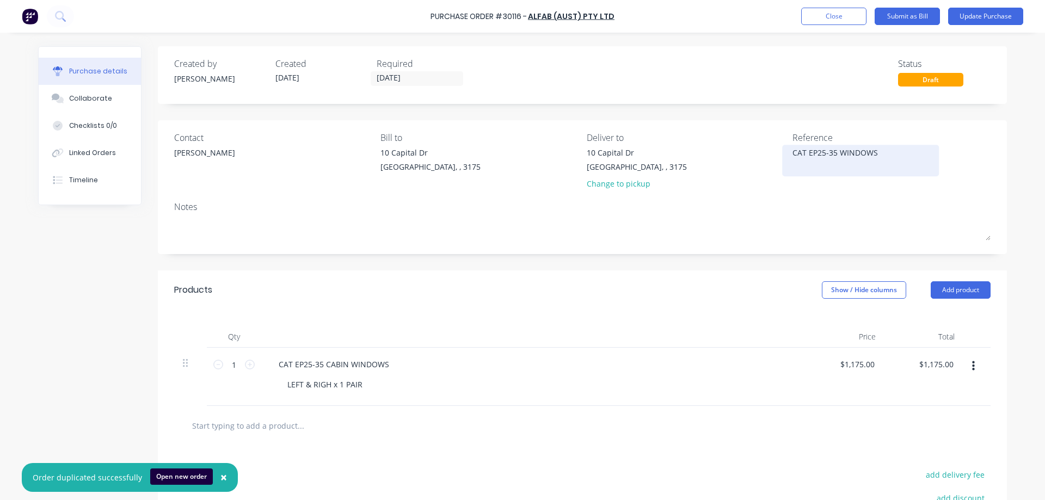
click at [834, 151] on textarea "CAT EP25-35 WINDOWS" at bounding box center [860, 159] width 136 height 24
type textarea "CAT EP25-35 CABWINDOWS"
type textarea "x"
type textarea "CAT EP25-35 CABIWINDOWS"
type textarea "x"
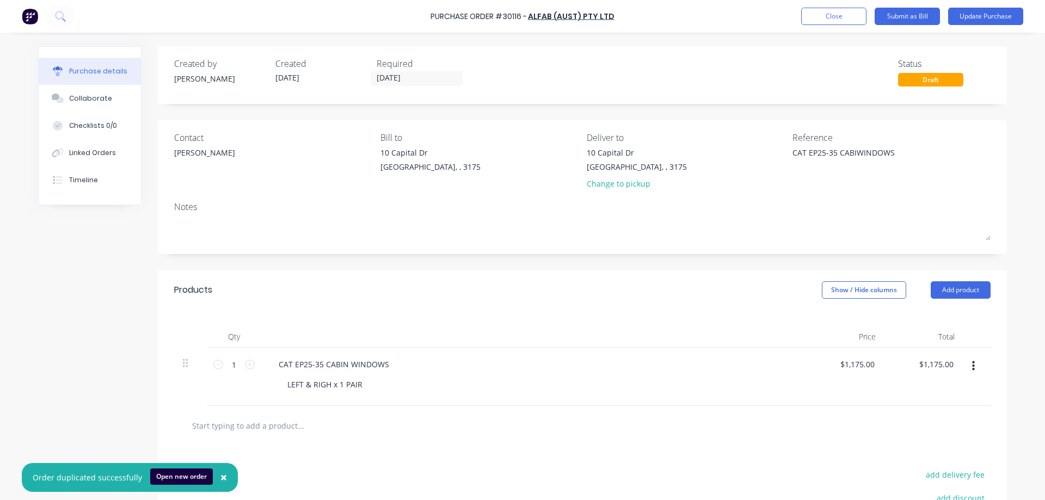
type textarea "CAT EP25-35 CABINWINDOWS"
type textarea "x"
type textarea "CAT EP25-35 CABIN WINDOWS"
type textarea "x"
type textarea "CAT EP25-35 CABIN WINDOWS"
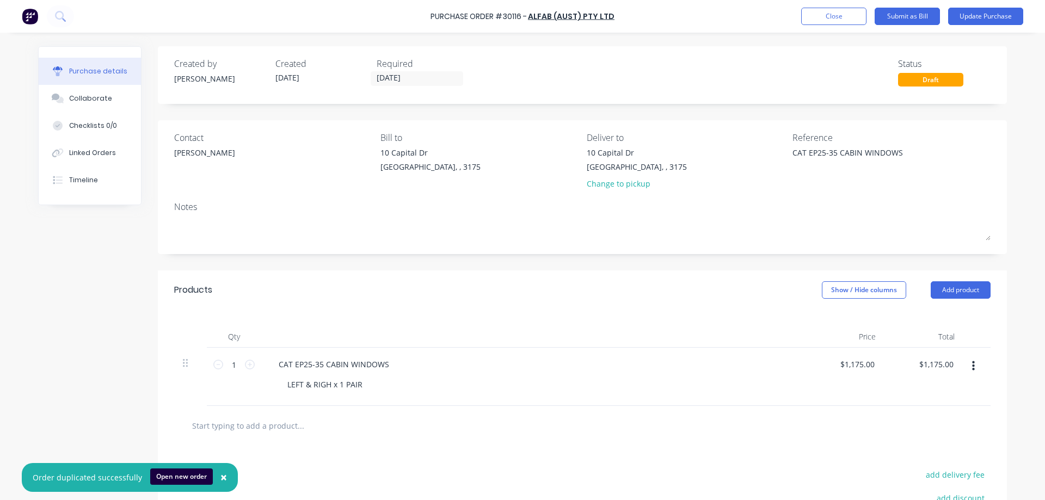
click at [78, 301] on div "Created by [PERSON_NAME] Created [DATE] Required [DATE] Status Draft Contact [P…" at bounding box center [522, 335] width 968 height 578
type textarea "x"
click at [76, 157] on div "Linked Orders" at bounding box center [92, 153] width 47 height 10
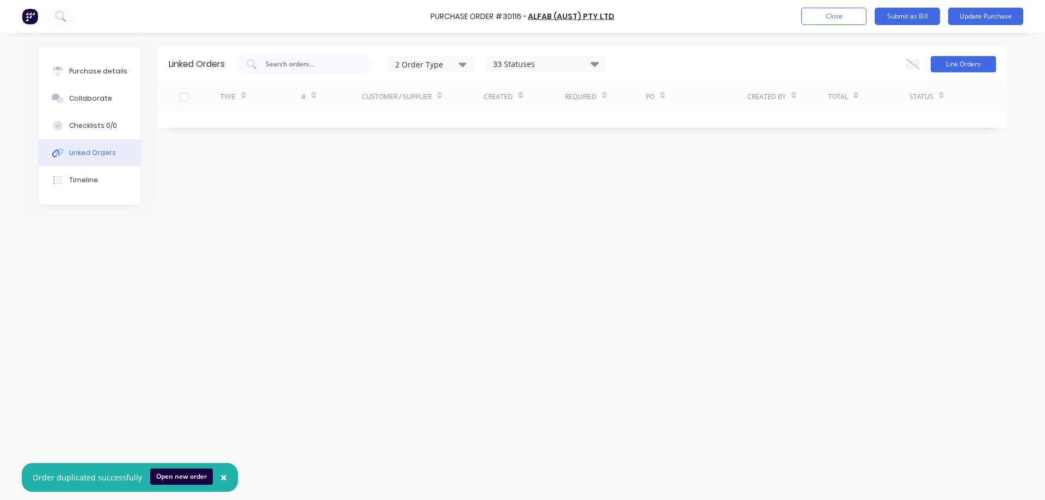
click at [969, 66] on button "Link Orders" at bounding box center [962, 64] width 65 height 16
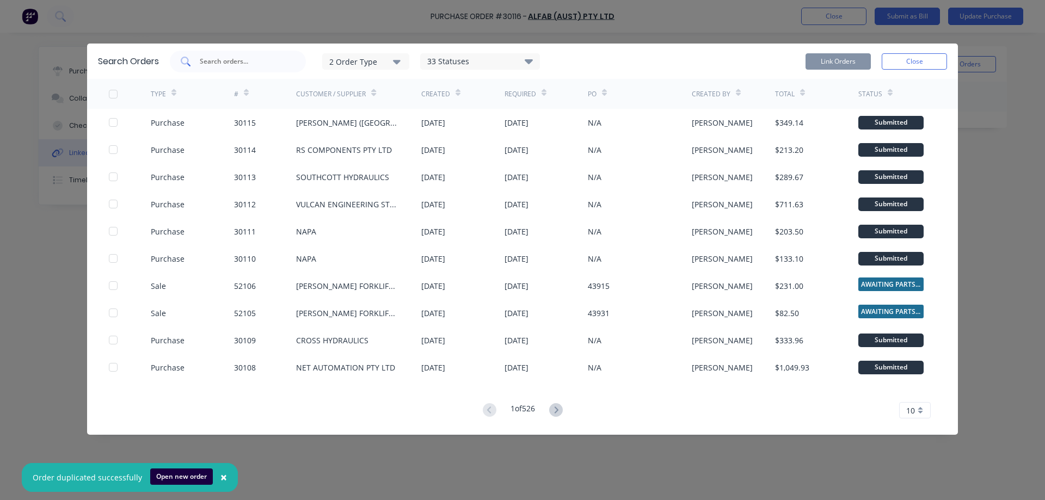
click at [230, 63] on input "text" at bounding box center [244, 61] width 90 height 11
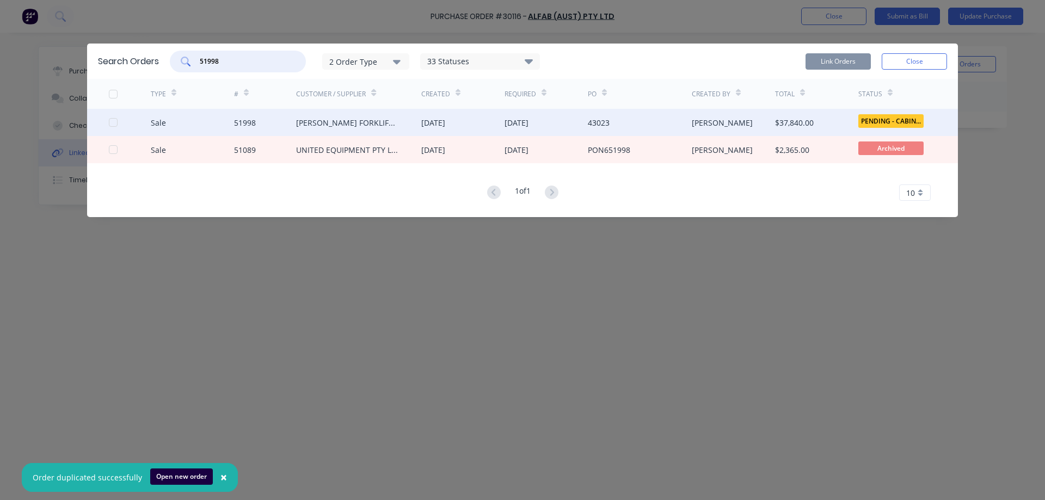
click at [113, 124] on div at bounding box center [113, 123] width 22 height 22
type input "51998"
click at [831, 63] on button "Link Orders" at bounding box center [837, 61] width 65 height 16
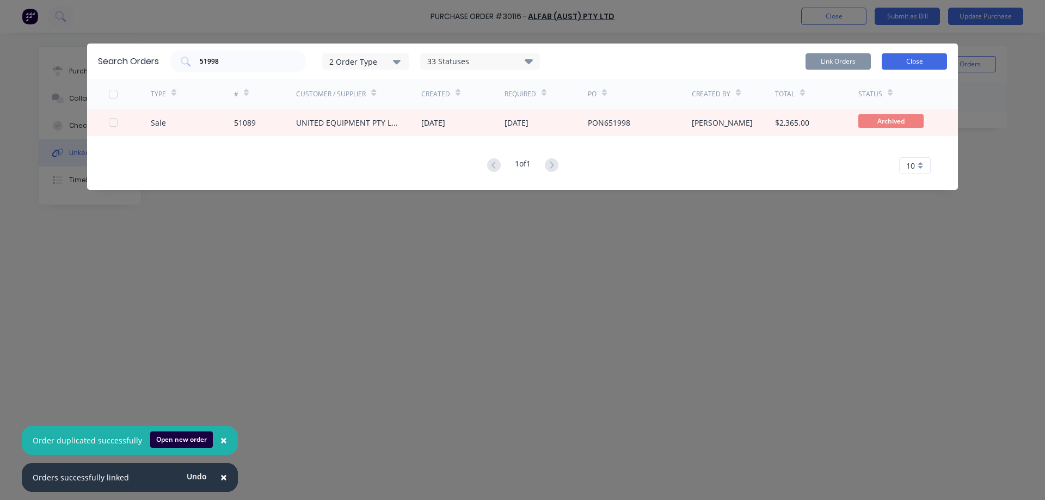
click at [922, 59] on button "Close" at bounding box center [913, 61] width 65 height 16
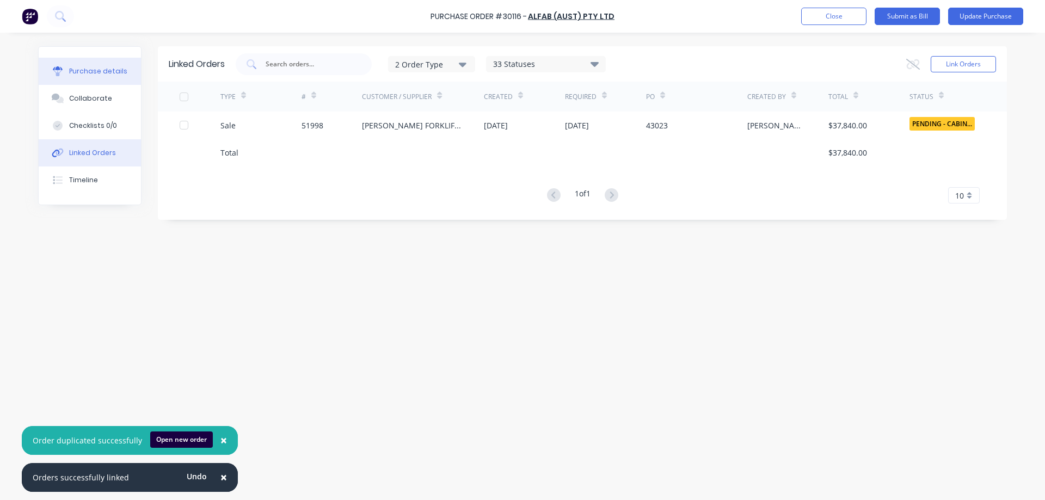
click at [91, 76] on div "Purchase details" at bounding box center [98, 71] width 58 height 10
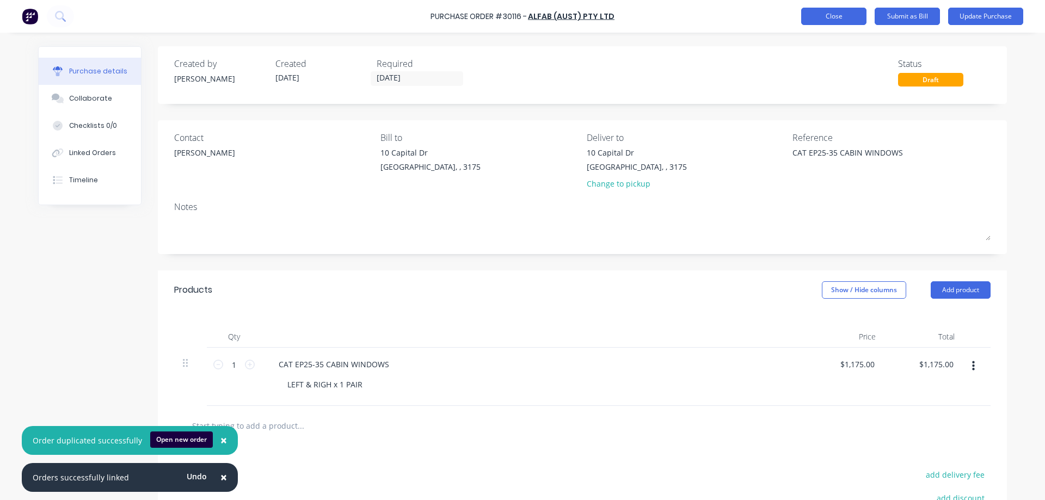
click at [844, 15] on button "Close" at bounding box center [833, 16] width 65 height 17
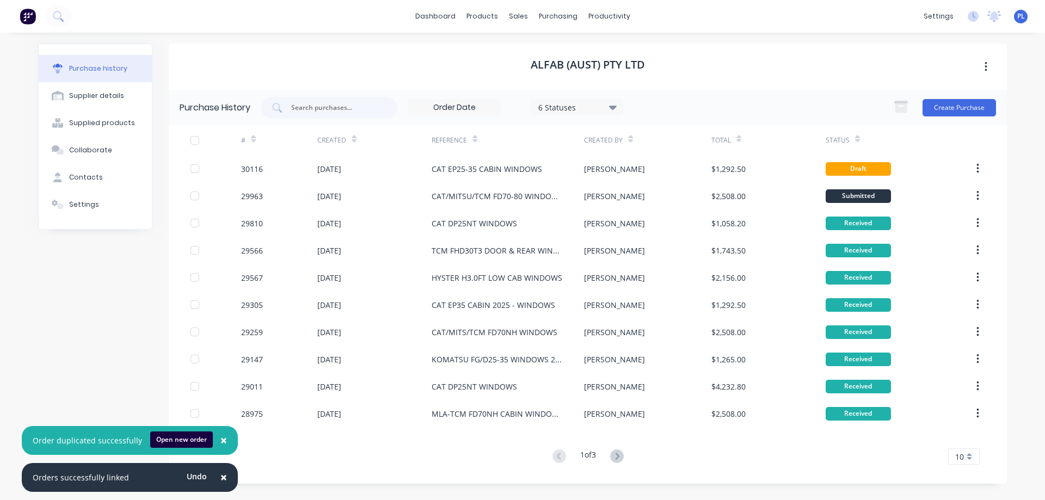
click at [220, 440] on span "×" at bounding box center [223, 440] width 7 height 15
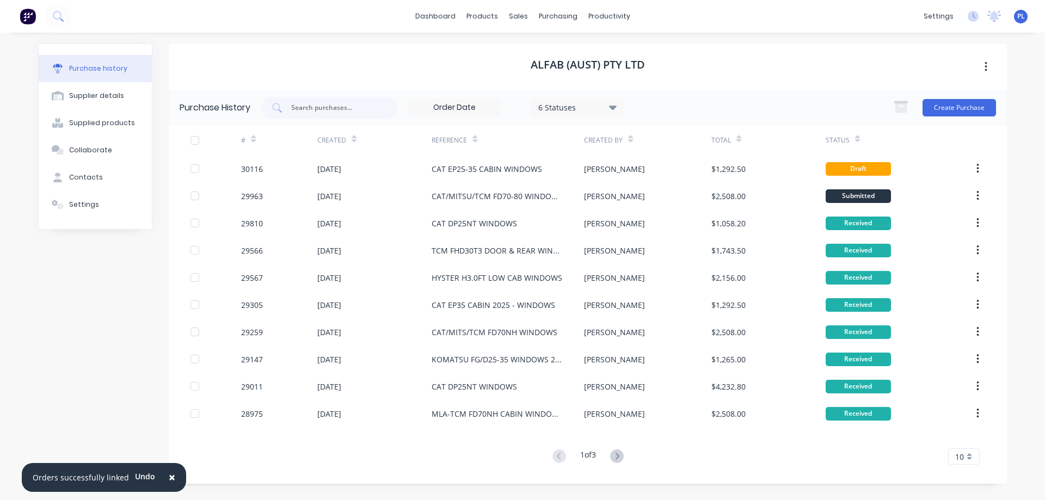
click at [169, 477] on span "×" at bounding box center [172, 477] width 7 height 15
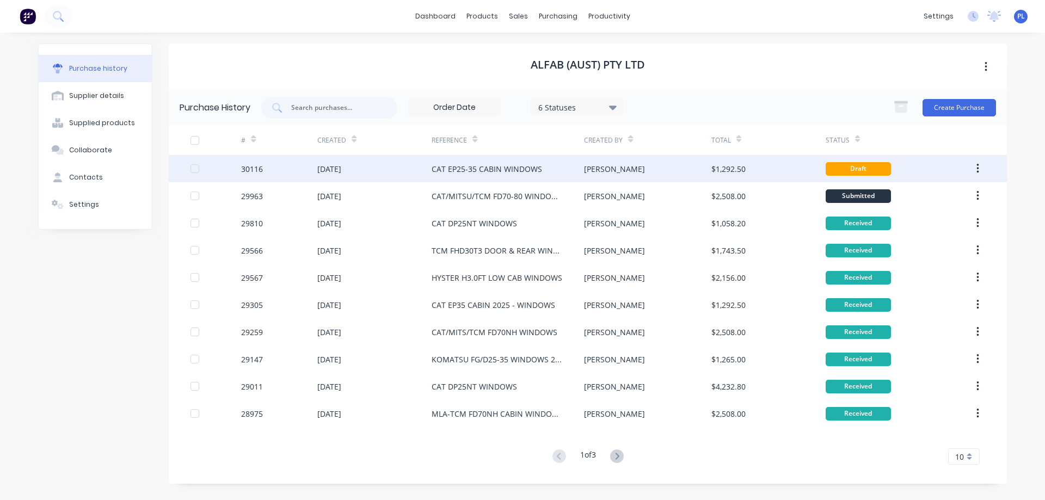
click at [461, 171] on div "CAT EP25-35 CABIN WINDOWS" at bounding box center [486, 168] width 110 height 11
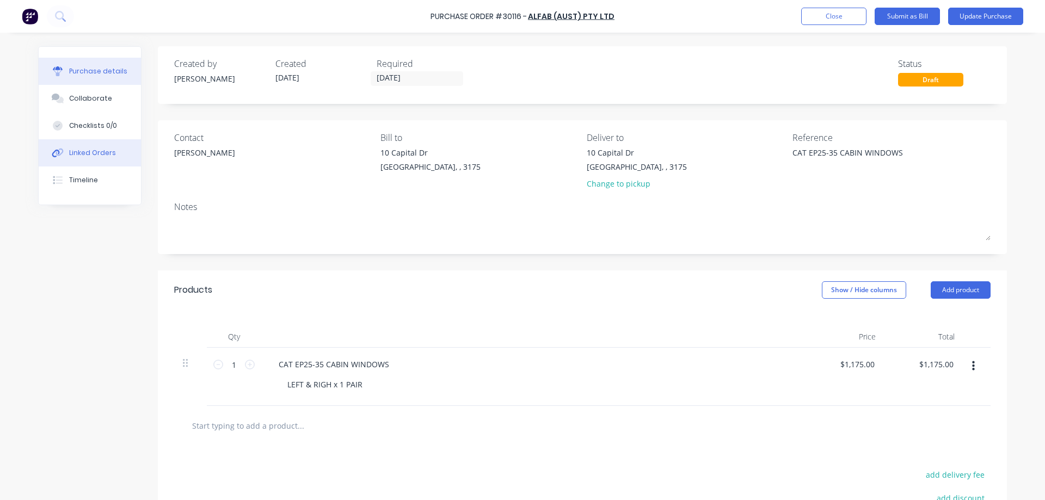
click at [83, 152] on div "Linked Orders" at bounding box center [92, 153] width 47 height 10
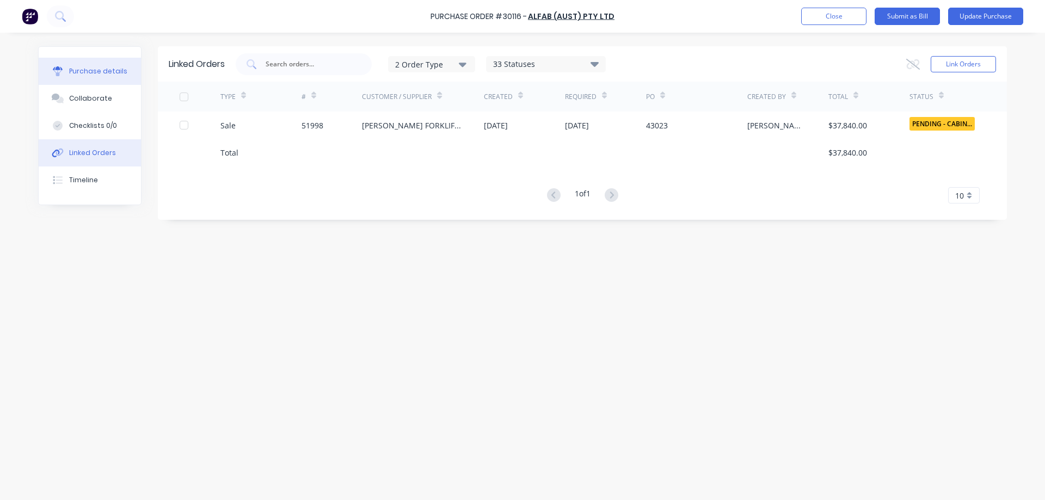
click at [90, 73] on div "Purchase details" at bounding box center [98, 71] width 58 height 10
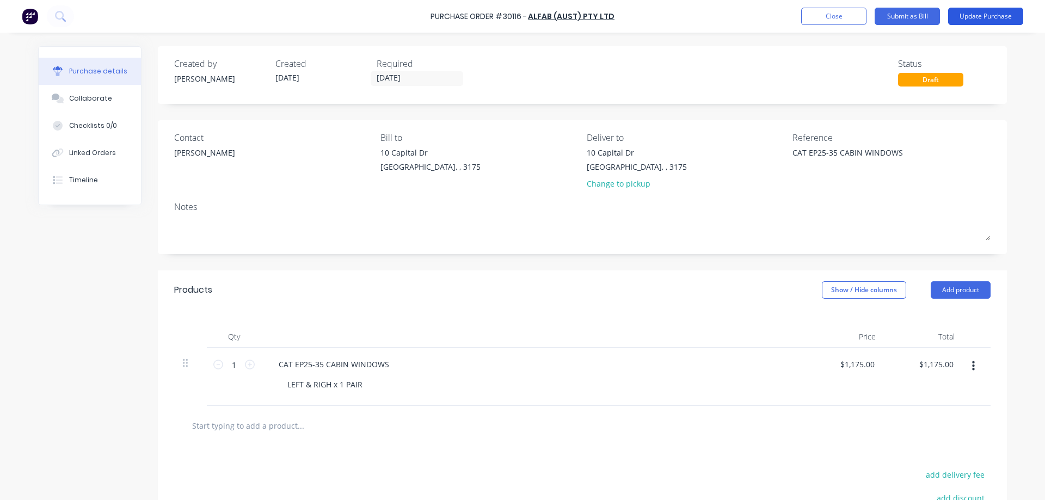
click at [982, 17] on button "Update Purchase" at bounding box center [985, 16] width 75 height 17
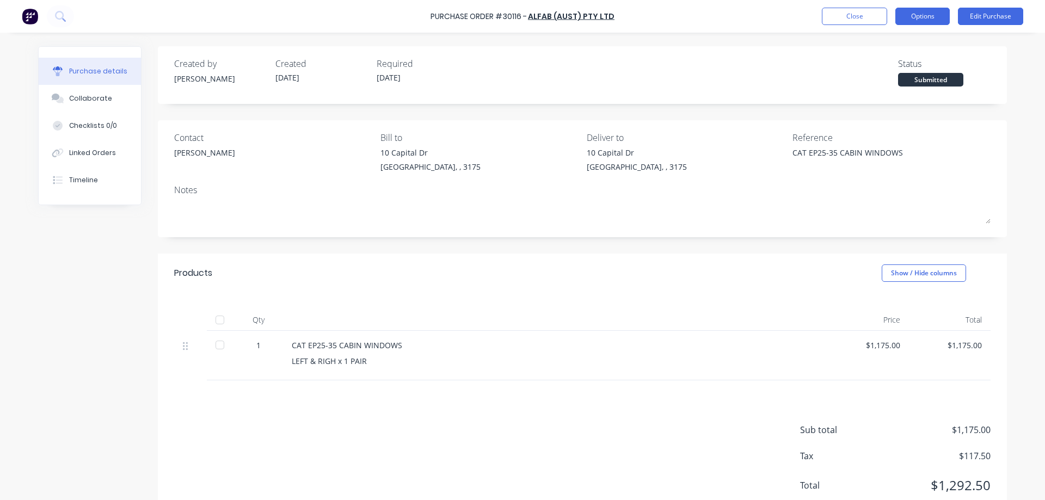
click at [919, 15] on button "Options" at bounding box center [922, 16] width 54 height 17
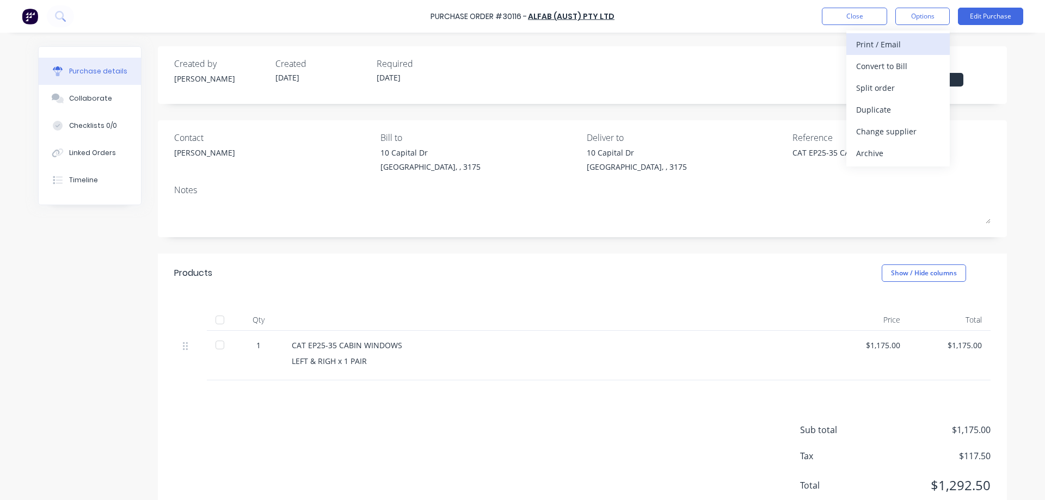
click at [895, 47] on div "Print / Email" at bounding box center [898, 44] width 84 height 16
click at [902, 91] on div "Without pricing" at bounding box center [898, 88] width 84 height 16
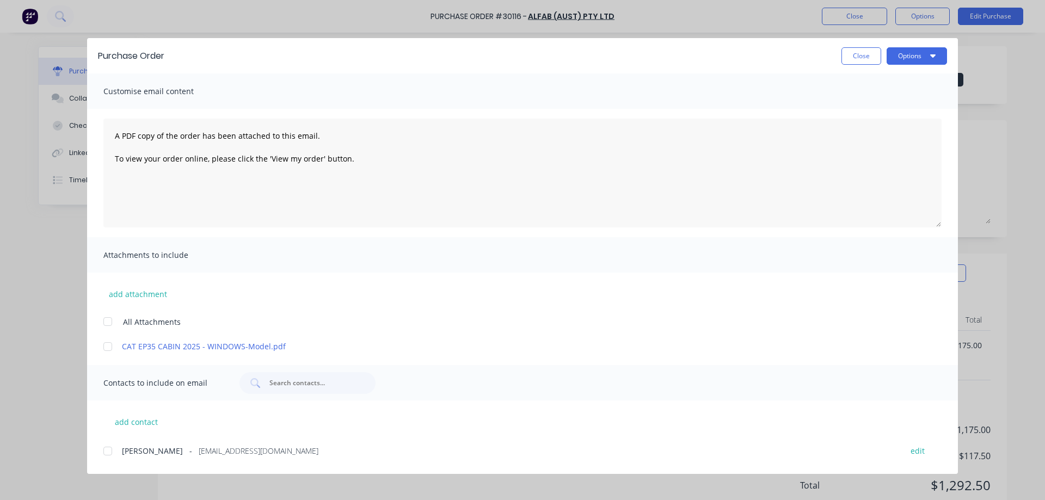
click at [109, 320] on div at bounding box center [108, 322] width 22 height 22
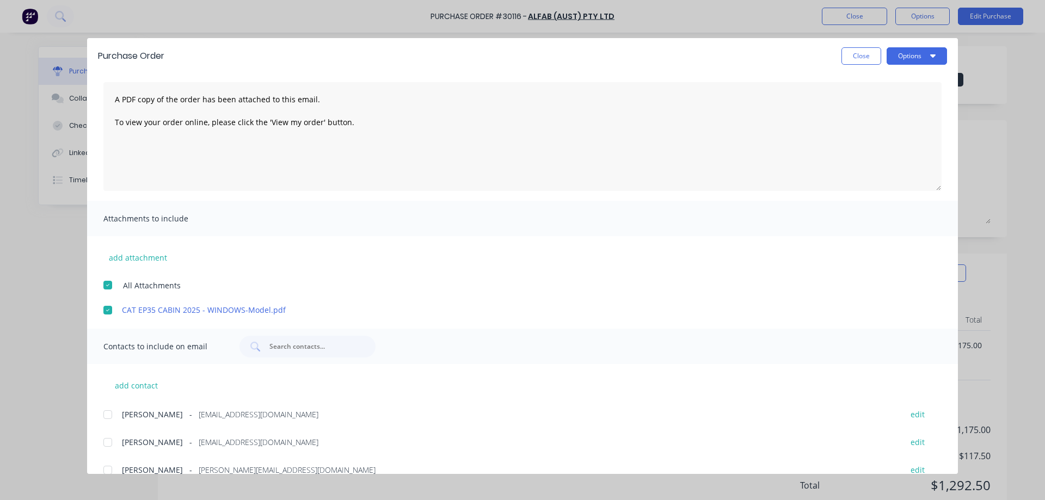
scroll to position [53, 0]
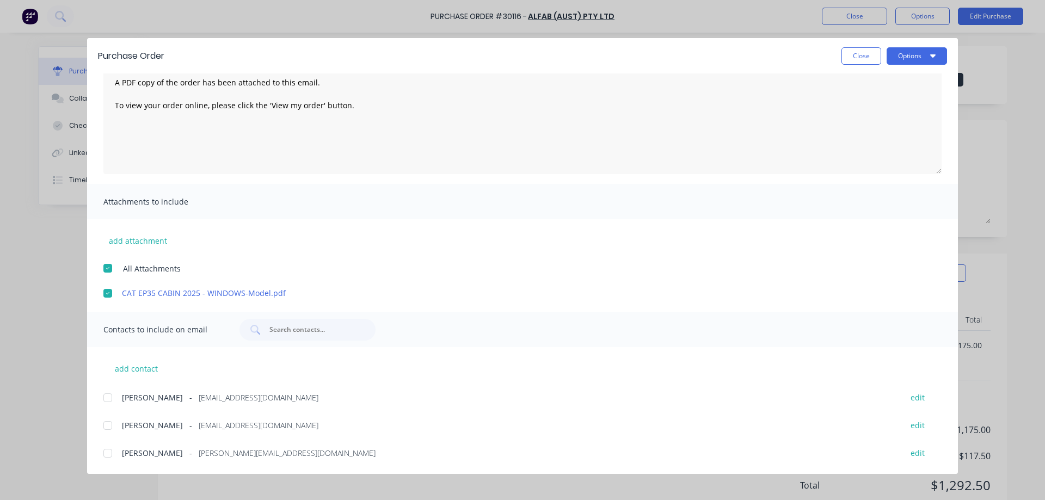
drag, startPoint x: 106, startPoint y: 454, endPoint x: 241, endPoint y: 413, distance: 141.6
click at [106, 453] on div at bounding box center [108, 453] width 22 height 22
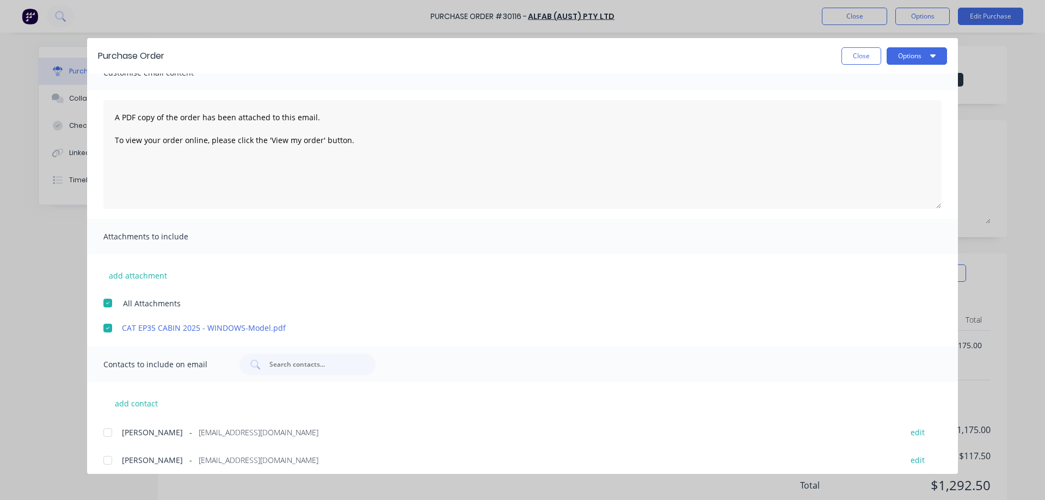
scroll to position [0, 0]
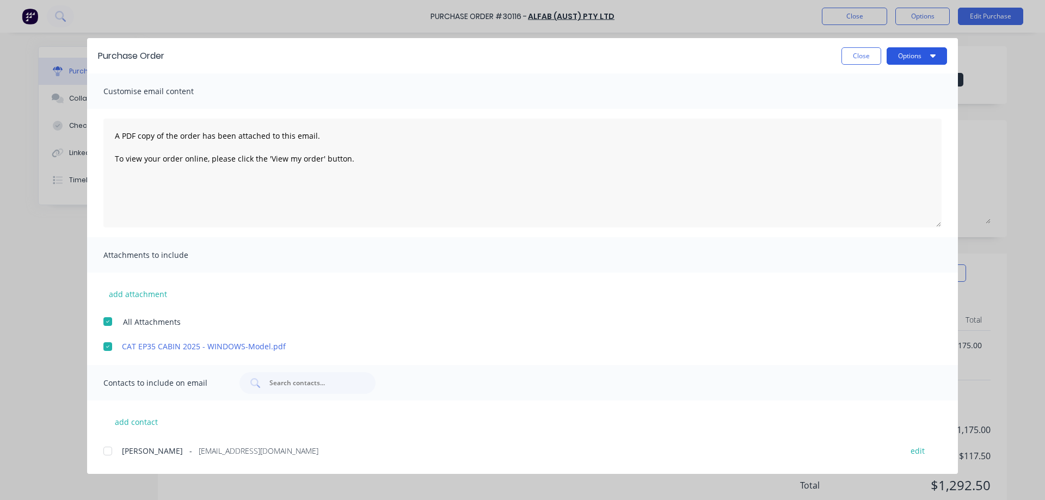
click at [913, 56] on button "Options" at bounding box center [916, 55] width 60 height 17
click at [870, 131] on div "Email" at bounding box center [895, 127] width 84 height 16
click at [901, 58] on button "Options" at bounding box center [916, 55] width 60 height 17
click at [791, 60] on div "Close Options" at bounding box center [561, 55] width 772 height 17
click at [859, 54] on button "Close" at bounding box center [861, 55] width 40 height 17
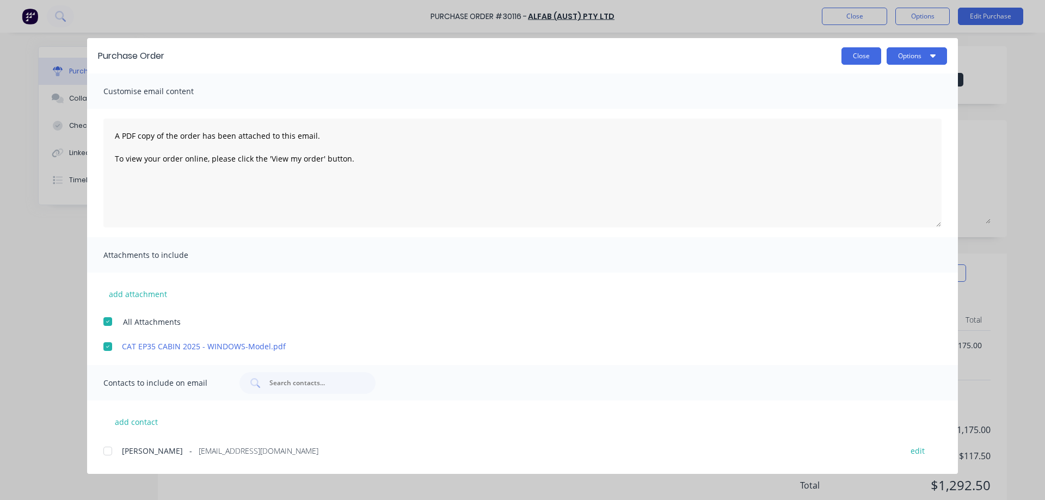
type textarea "x"
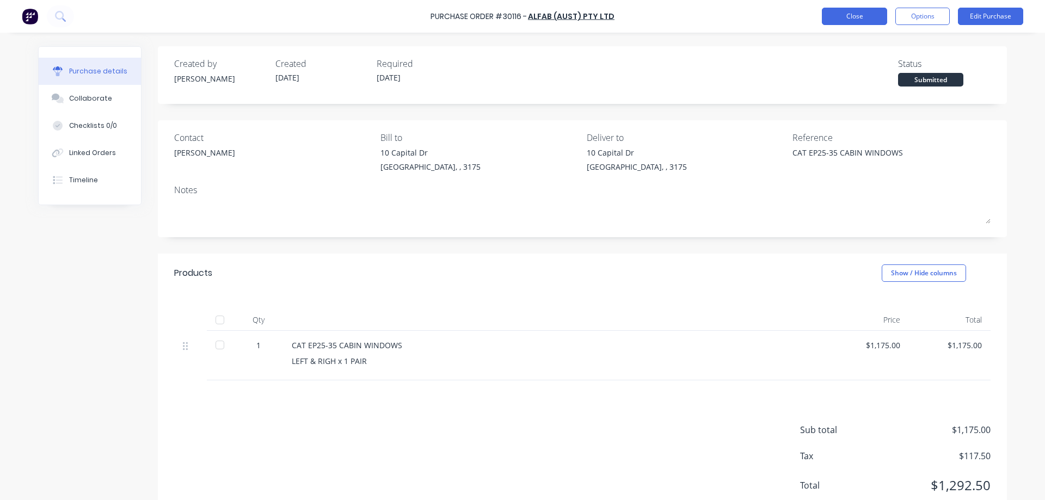
click at [847, 17] on button "Close" at bounding box center [854, 16] width 65 height 17
